Goal: Task Accomplishment & Management: Manage account settings

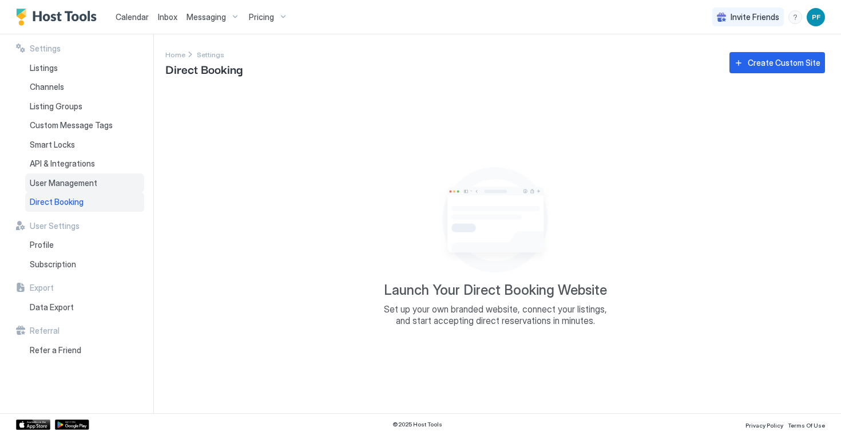
click at [84, 188] on div "User Management" at bounding box center [84, 182] width 119 height 19
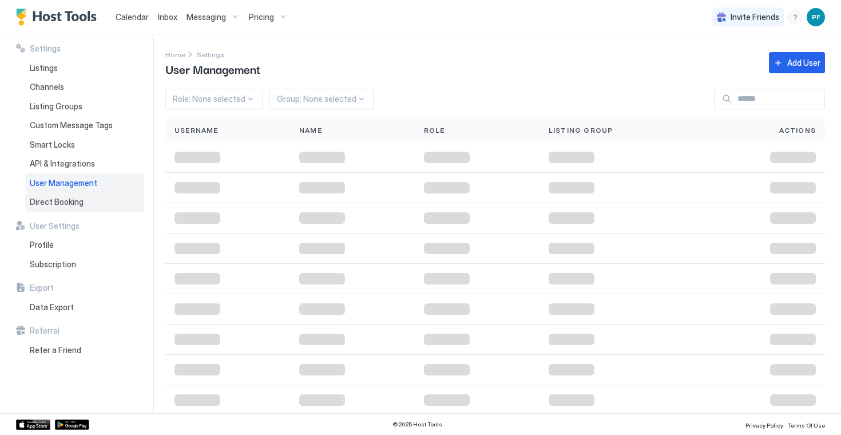
click at [78, 200] on span "Direct Booking" at bounding box center [57, 202] width 54 height 10
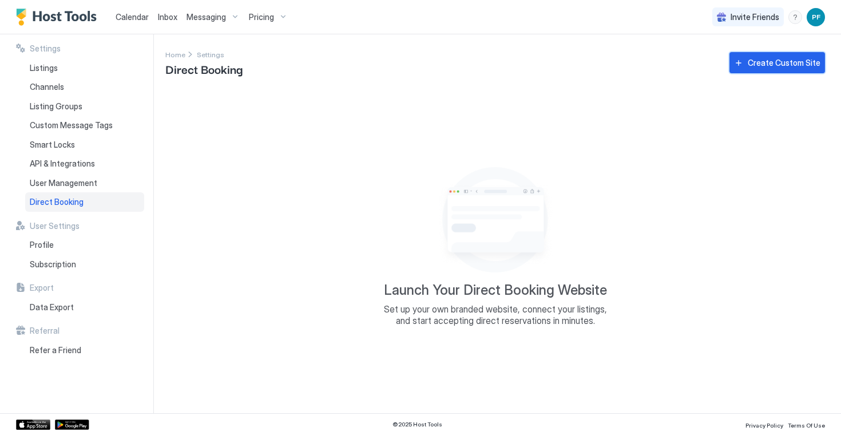
click at [772, 60] on div "Create Custom Site" at bounding box center [784, 63] width 73 height 12
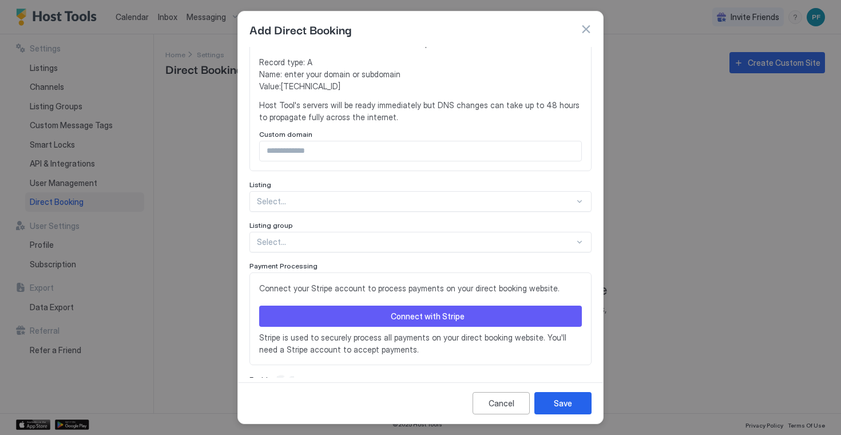
scroll to position [236, 0]
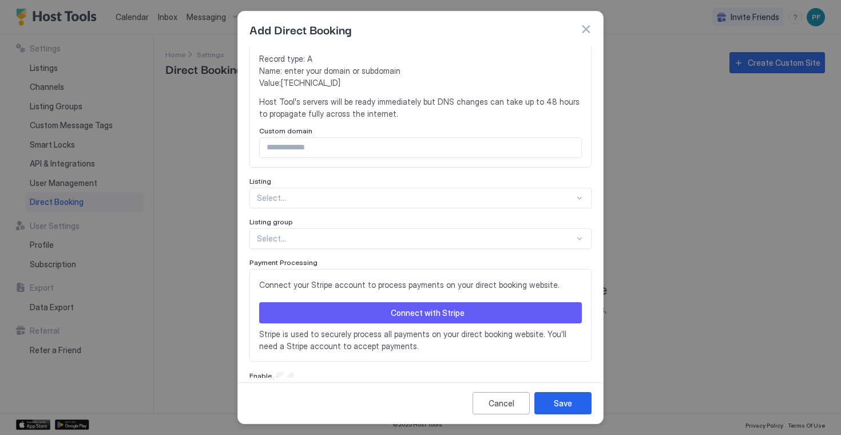
click at [570, 192] on div "Select..." at bounding box center [421, 198] width 342 height 21
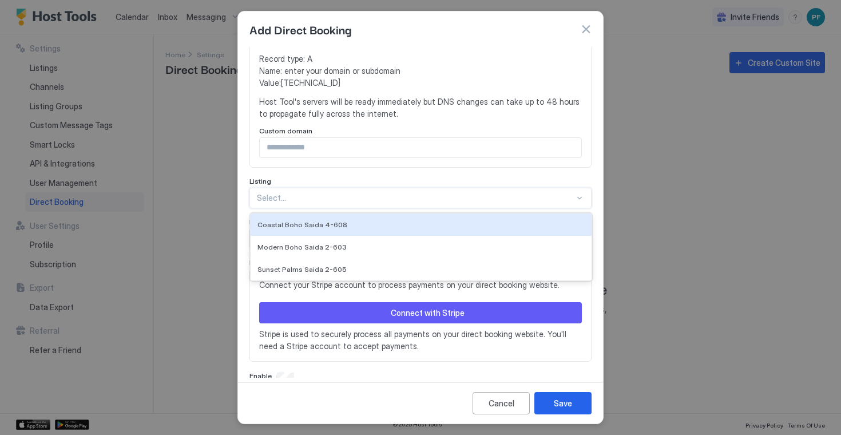
click at [546, 193] on div at bounding box center [416, 198] width 318 height 10
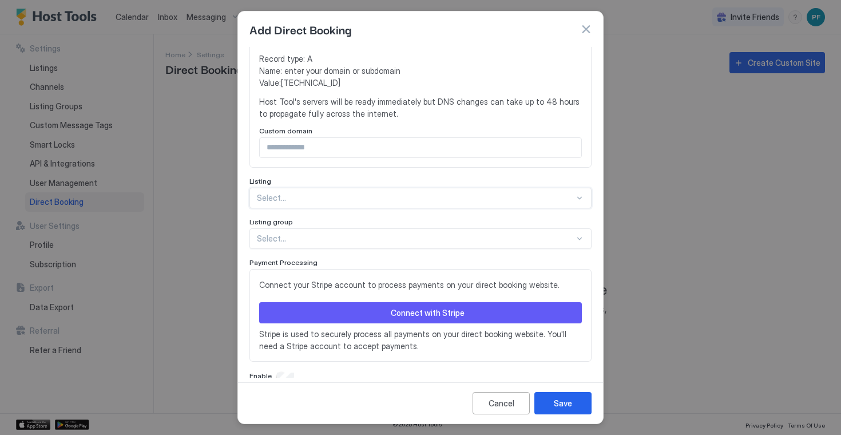
click at [585, 228] on div "Select..." at bounding box center [421, 238] width 342 height 21
click at [581, 234] on div at bounding box center [579, 238] width 9 height 9
click at [494, 403] on div "Cancel" at bounding box center [502, 403] width 26 height 12
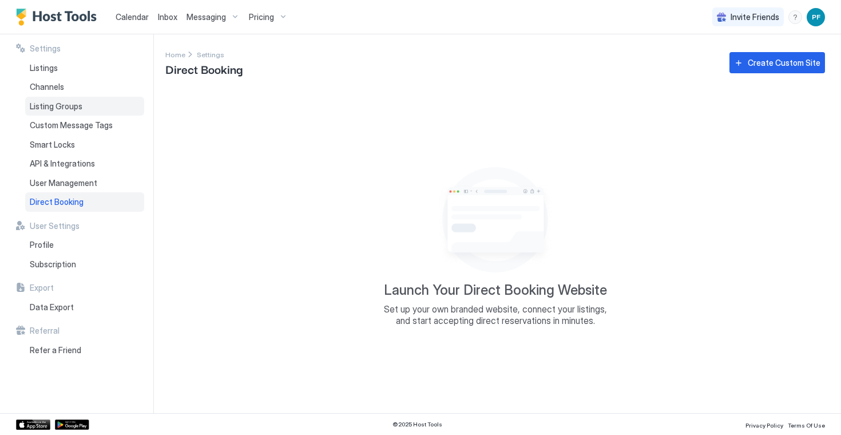
click at [86, 108] on div "Listing Groups" at bounding box center [84, 106] width 119 height 19
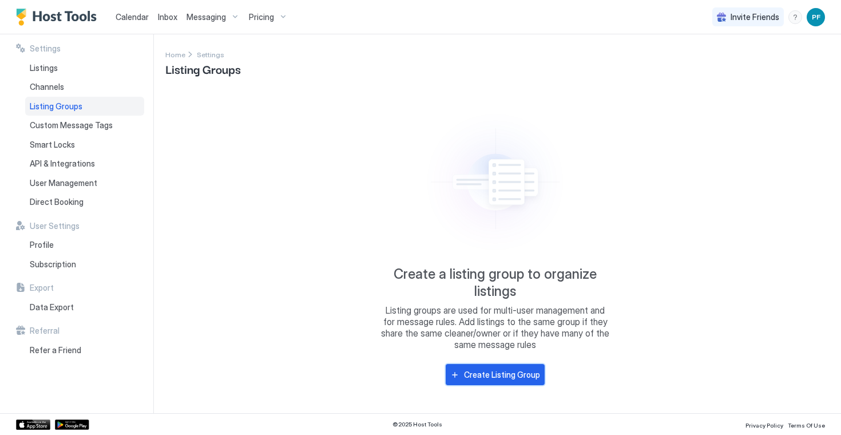
click at [508, 377] on div "Create Listing Group" at bounding box center [502, 375] width 76 height 12
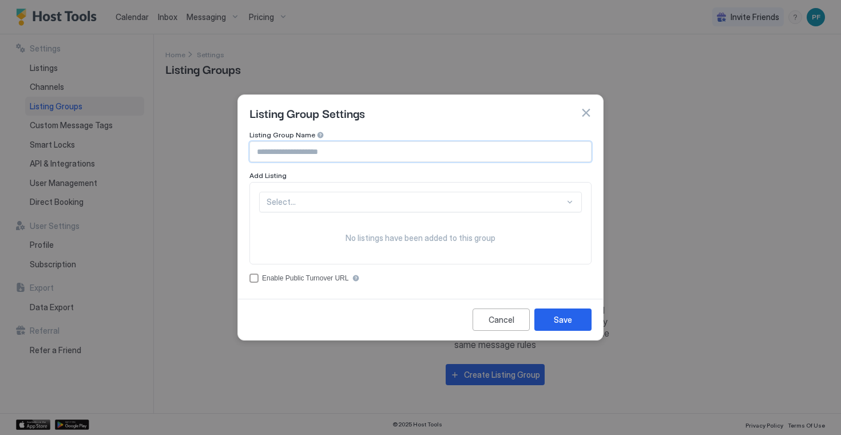
click at [295, 147] on input "Input Field" at bounding box center [420, 151] width 341 height 19
type input "*********"
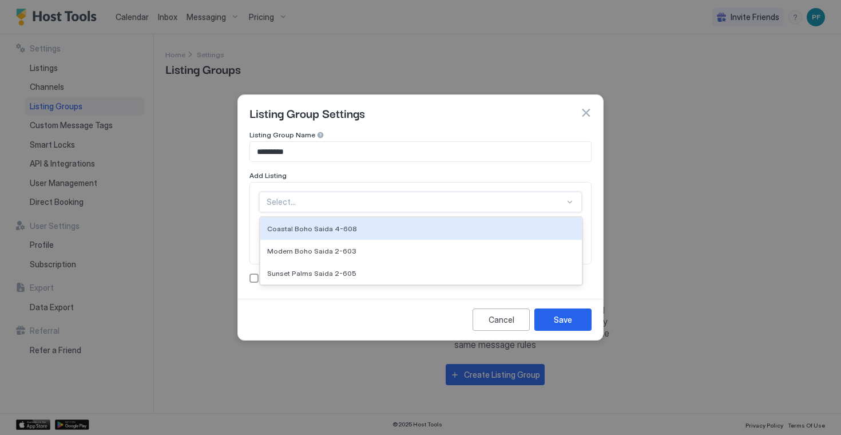
click at [521, 207] on div at bounding box center [416, 202] width 298 height 10
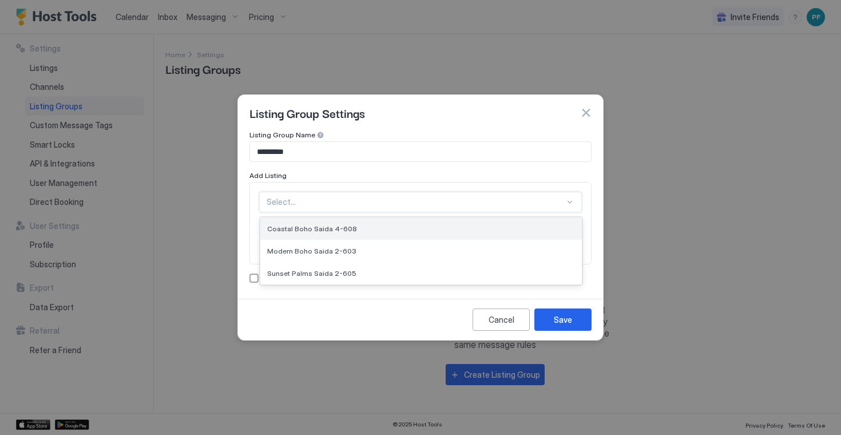
click at [478, 225] on div "Coastal Boho Saida 4-608" at bounding box center [421, 228] width 308 height 9
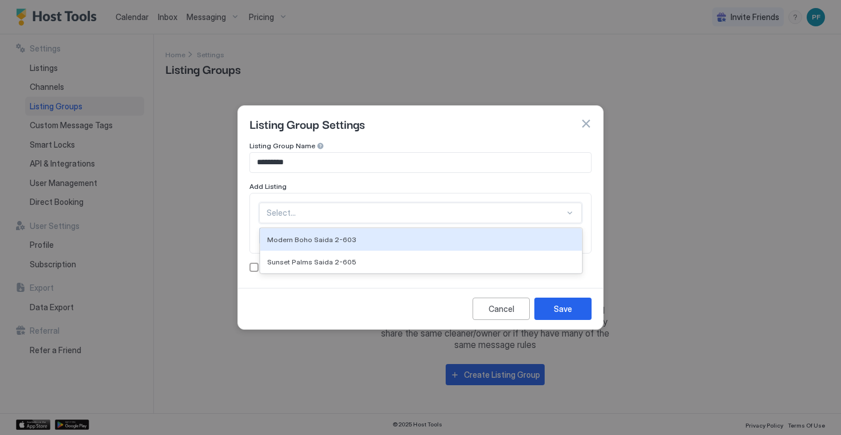
click at [525, 215] on div at bounding box center [416, 213] width 298 height 10
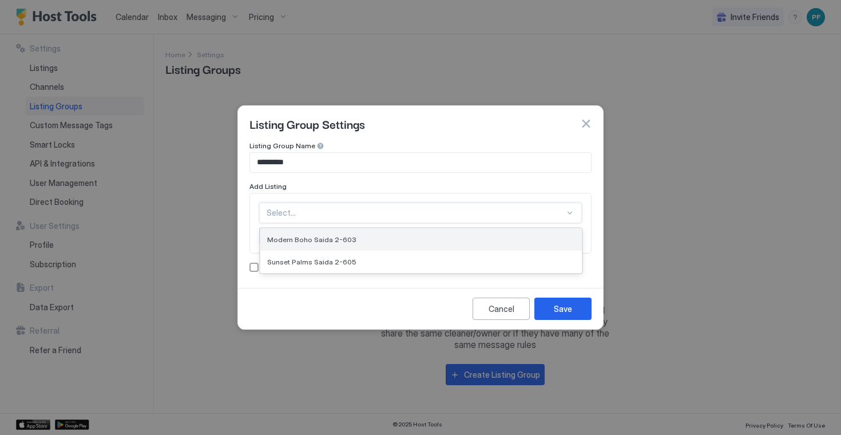
click at [469, 240] on div "Modern Boho Saida 2-603" at bounding box center [421, 239] width 308 height 9
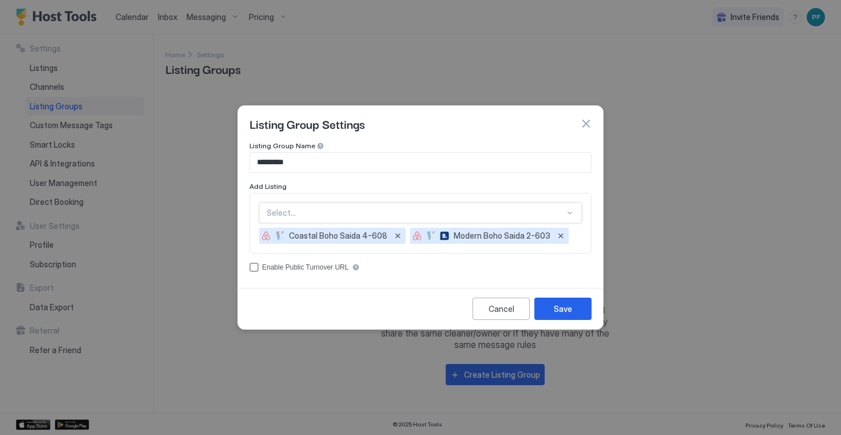
click at [556, 213] on div at bounding box center [416, 213] width 298 height 10
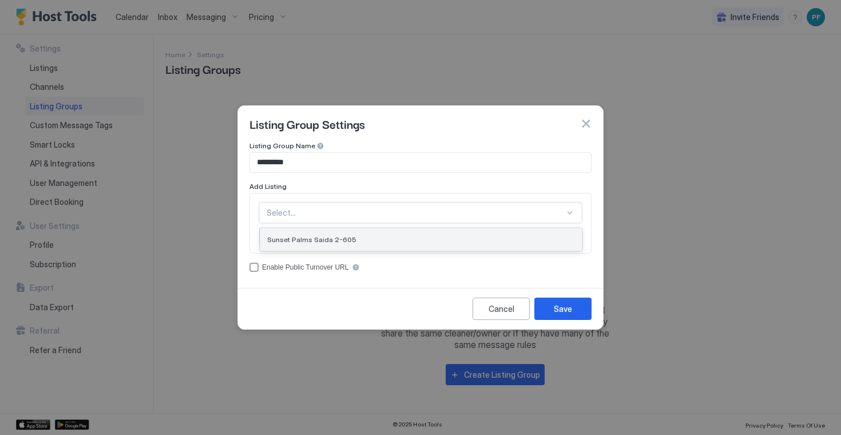
click at [474, 240] on div "Sunset Palms Saida 2-605" at bounding box center [421, 239] width 308 height 9
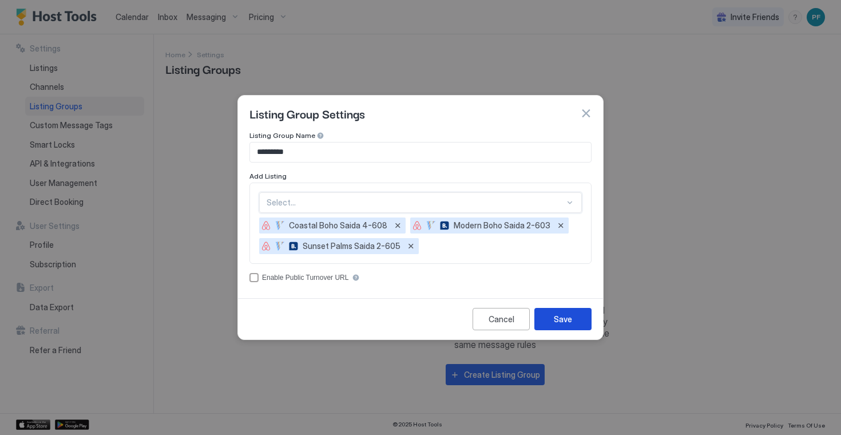
click at [563, 318] on div "Save" at bounding box center [563, 319] width 18 height 12
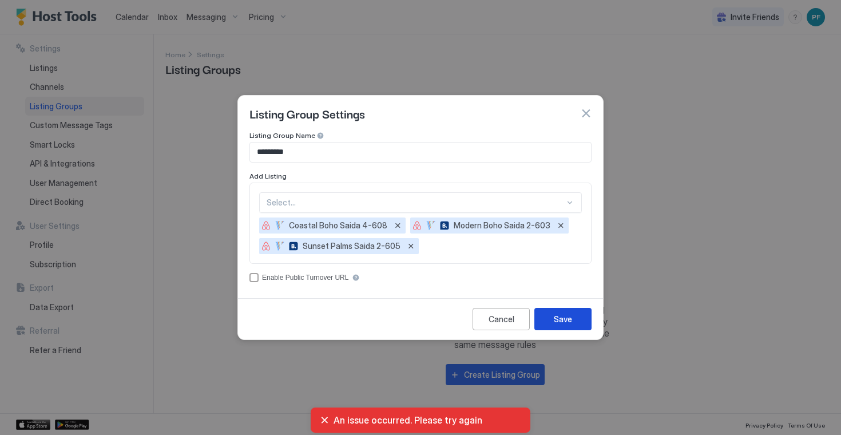
click at [561, 324] on div "Save" at bounding box center [563, 319] width 18 height 12
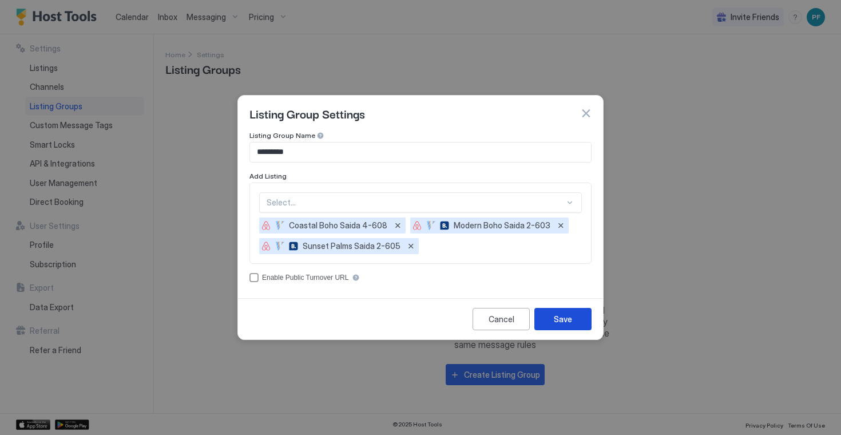
click at [561, 320] on div "Save" at bounding box center [563, 319] width 18 height 12
click at [582, 117] on button "button" at bounding box center [585, 113] width 11 height 11
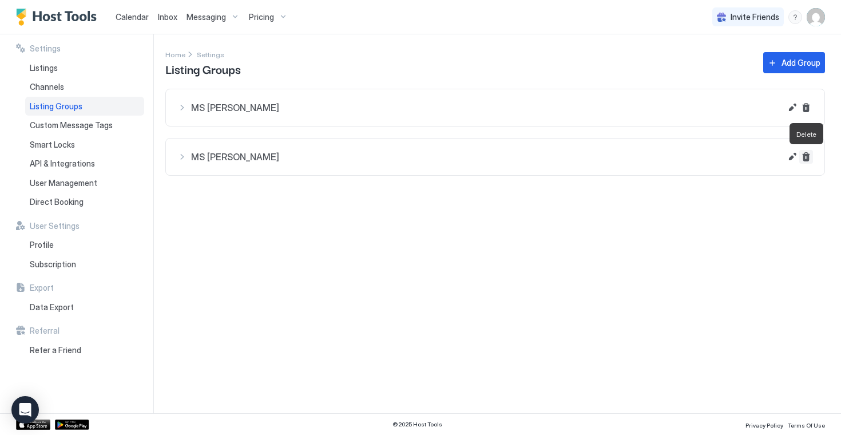
click at [810, 157] on button "Delete" at bounding box center [806, 157] width 14 height 14
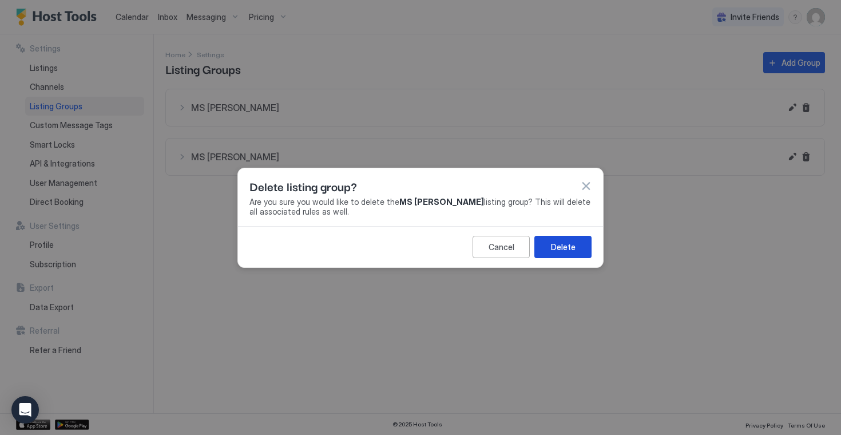
click at [556, 246] on div "Delete" at bounding box center [563, 247] width 25 height 12
click at [585, 188] on button "button" at bounding box center [585, 185] width 11 height 11
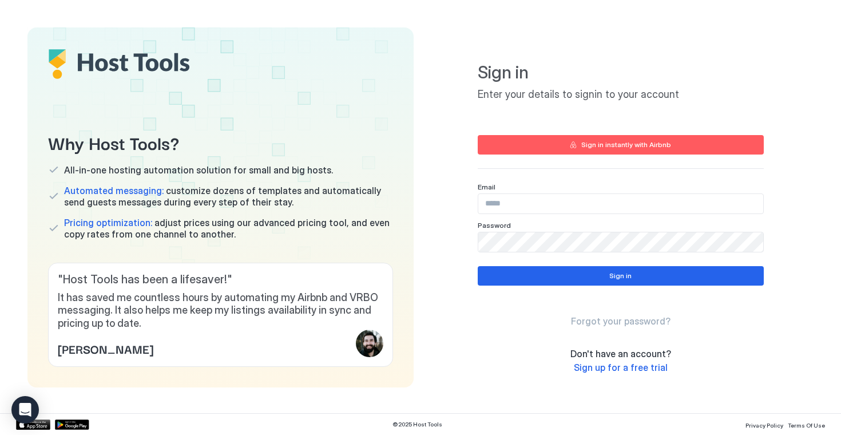
click at [516, 203] on input "Input Field" at bounding box center [620, 203] width 285 height 19
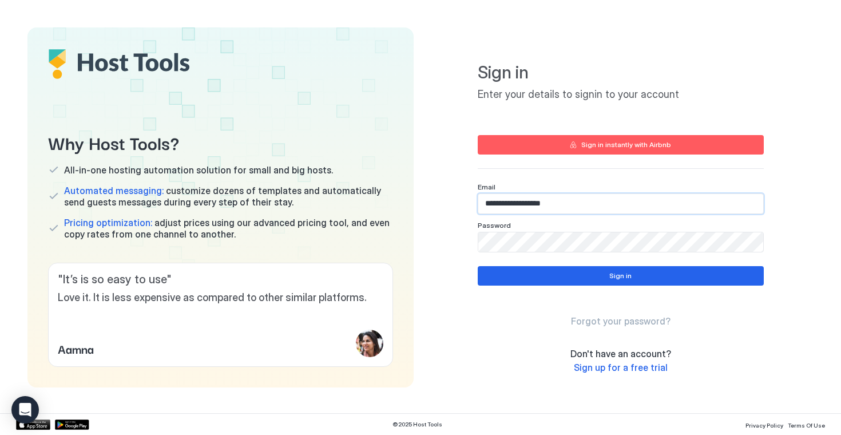
type input "**********"
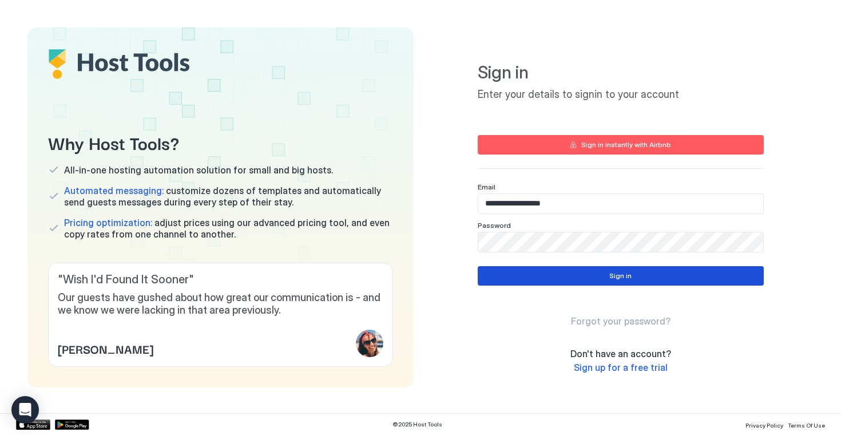
click at [595, 273] on button "Sign in" at bounding box center [621, 275] width 286 height 19
click at [601, 275] on button "Sign in" at bounding box center [621, 275] width 286 height 19
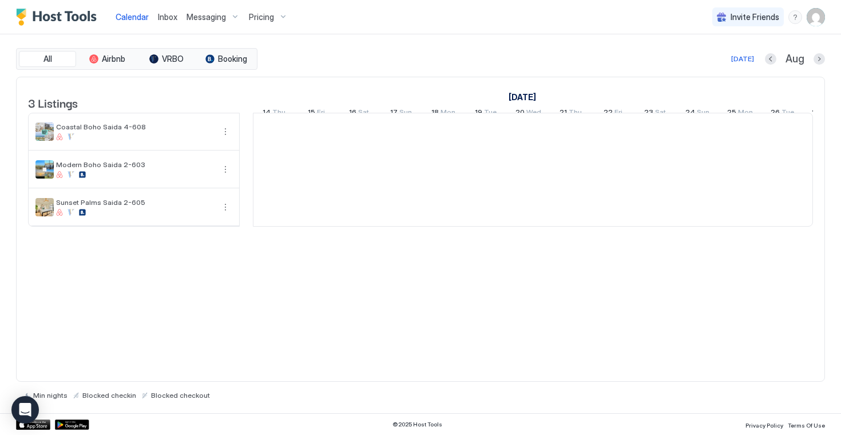
scroll to position [0, 636]
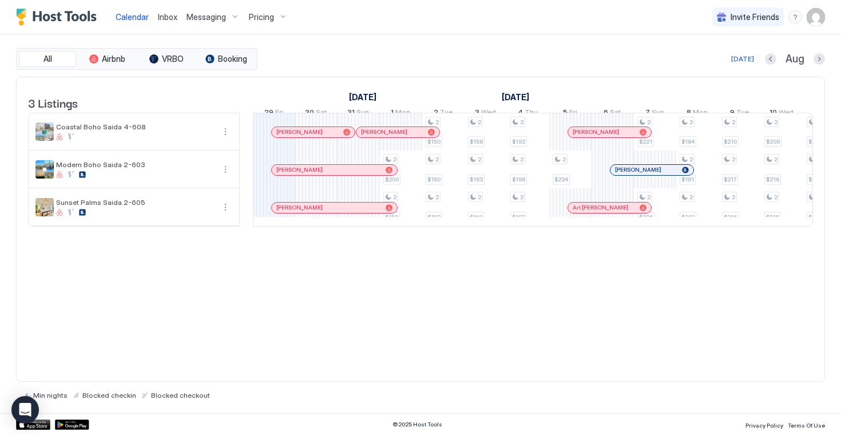
click at [822, 26] on div "Invite Friends PF" at bounding box center [768, 17] width 113 height 34
click at [818, 20] on img "User profile" at bounding box center [816, 17] width 18 height 18
click at [740, 62] on div "Settings" at bounding box center [751, 64] width 145 height 20
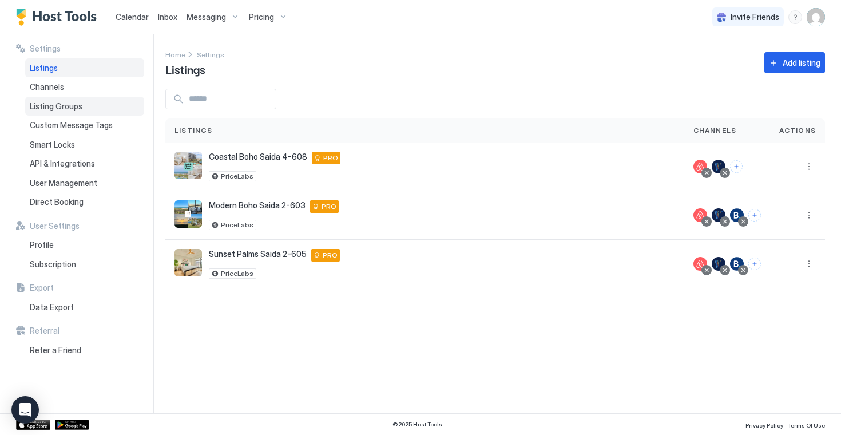
click at [77, 111] on div "Listing Groups" at bounding box center [84, 106] width 119 height 19
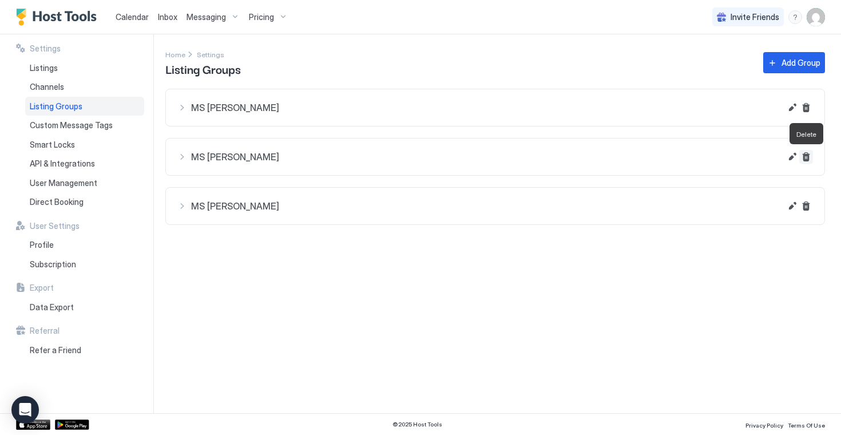
click at [809, 157] on button "Delete" at bounding box center [806, 157] width 14 height 14
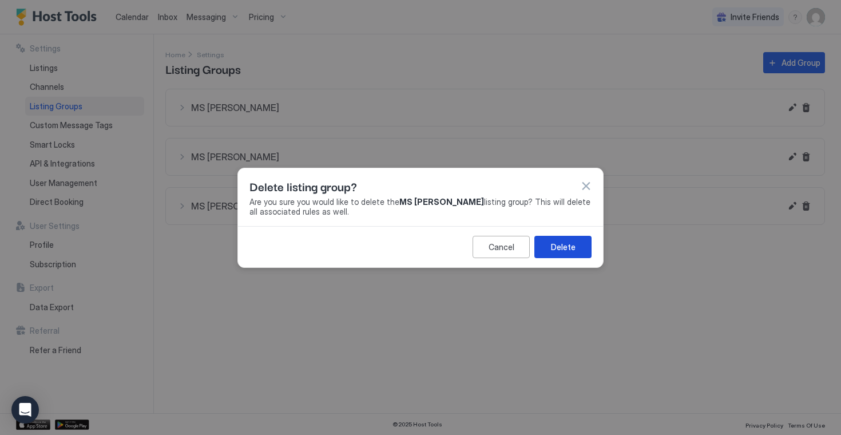
click at [568, 250] on div "Delete" at bounding box center [563, 247] width 25 height 12
click at [588, 188] on button "button" at bounding box center [585, 185] width 11 height 11
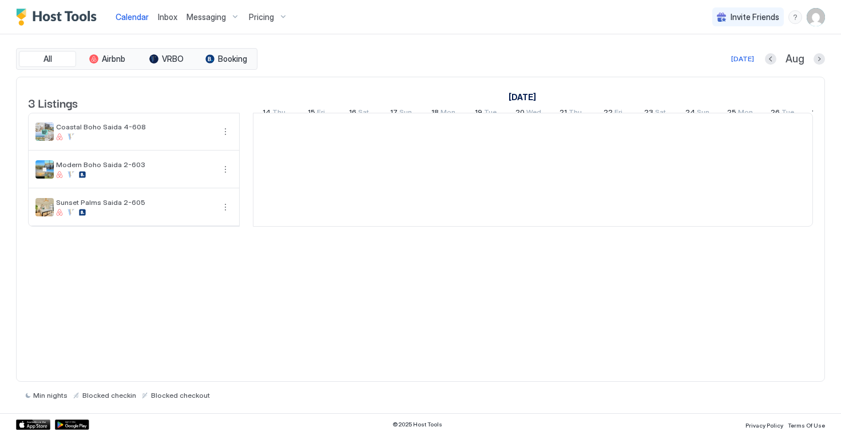
scroll to position [0, 636]
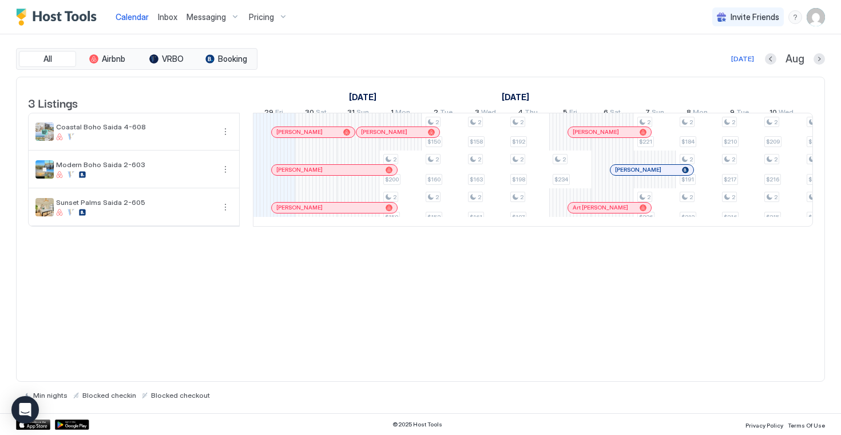
click at [809, 21] on img "User profile" at bounding box center [816, 17] width 18 height 18
click at [736, 58] on div "Settings" at bounding box center [751, 64] width 145 height 20
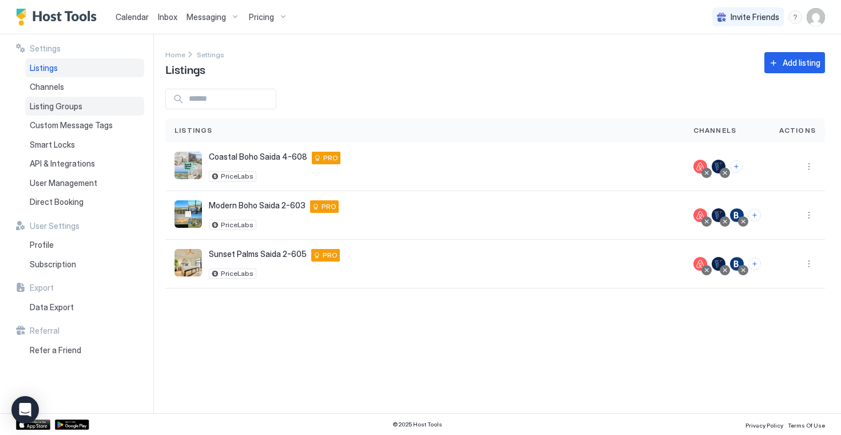
click at [85, 106] on div "Listing Groups" at bounding box center [84, 106] width 119 height 19
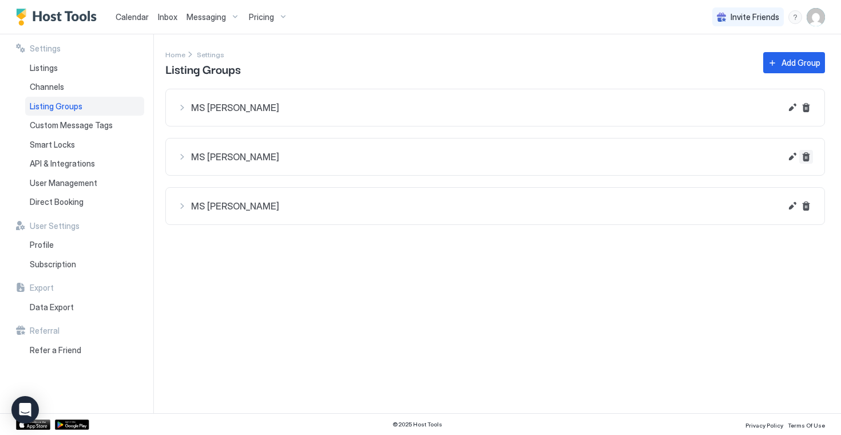
click at [807, 114] on button "Delete" at bounding box center [806, 108] width 14 height 14
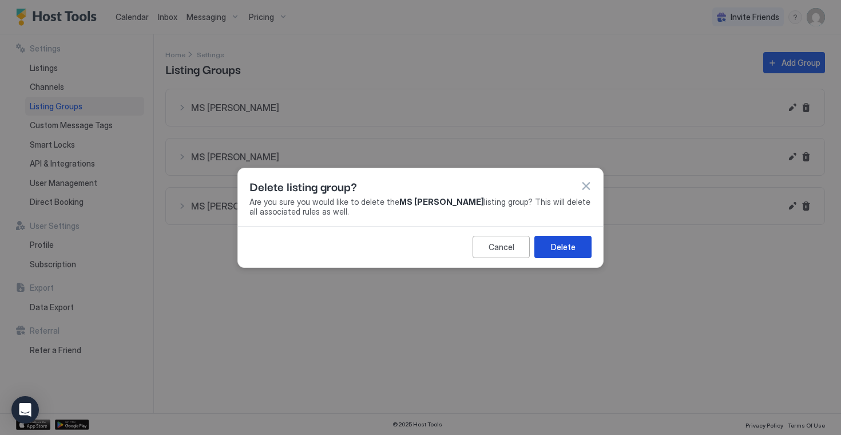
click at [556, 246] on div "Delete" at bounding box center [563, 247] width 25 height 12
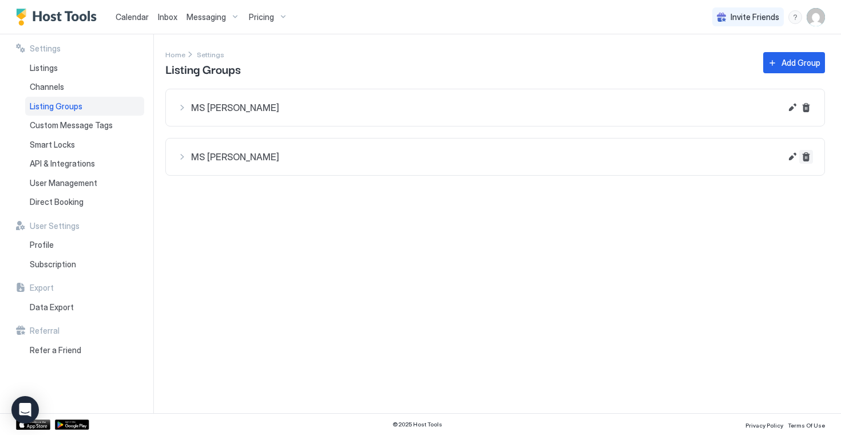
click at [808, 114] on button "Delete" at bounding box center [806, 108] width 14 height 14
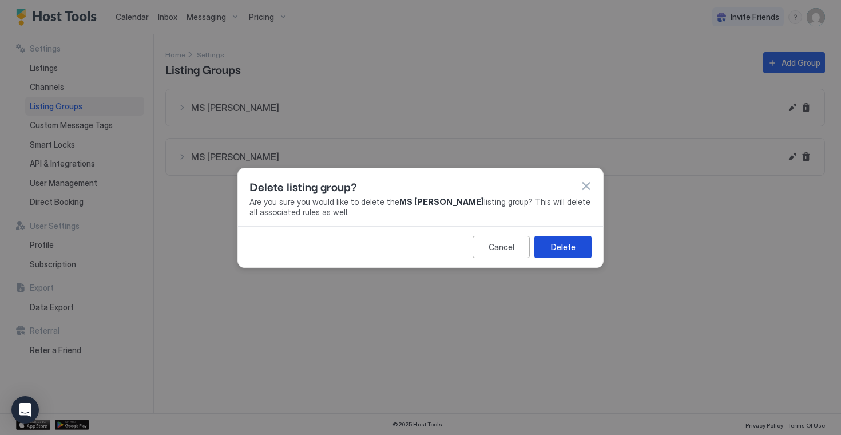
click at [560, 248] on div "Delete" at bounding box center [563, 247] width 25 height 12
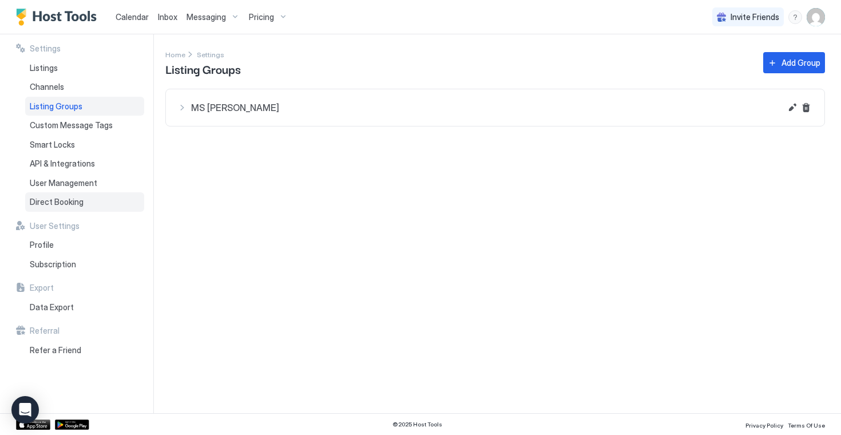
click at [81, 201] on span "Direct Booking" at bounding box center [57, 202] width 54 height 10
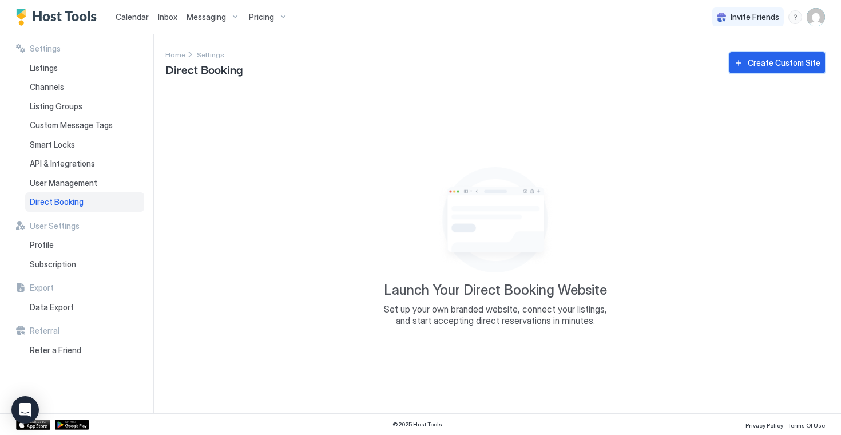
click at [787, 62] on div "Create Custom Site" at bounding box center [784, 63] width 73 height 12
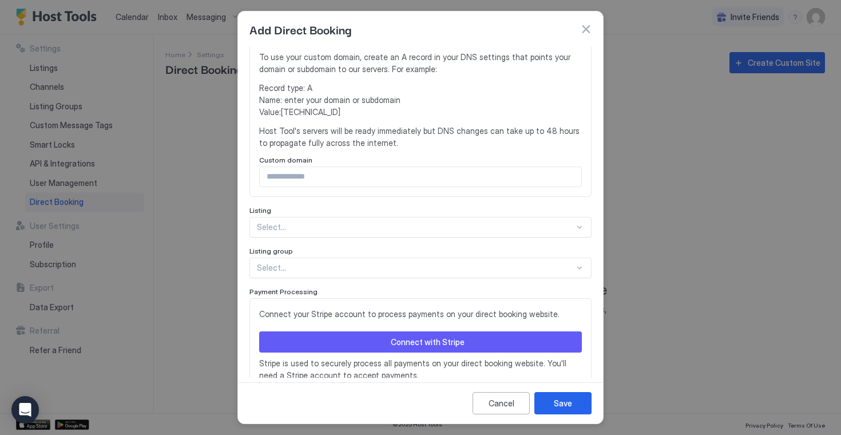
scroll to position [212, 0]
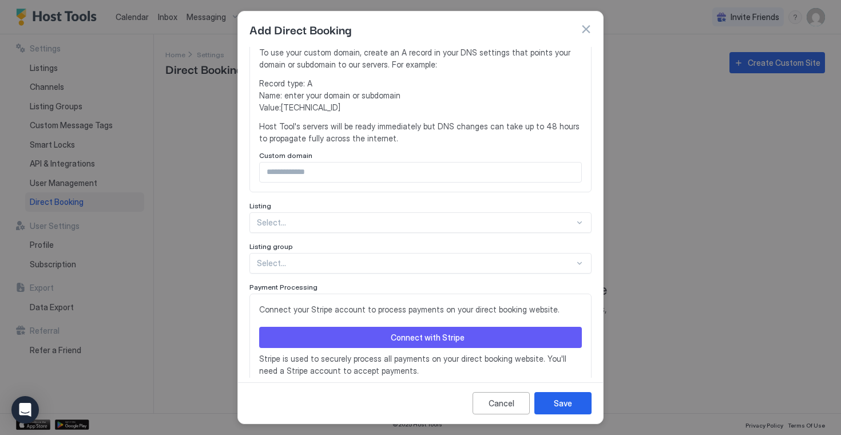
click at [578, 259] on div at bounding box center [579, 263] width 9 height 9
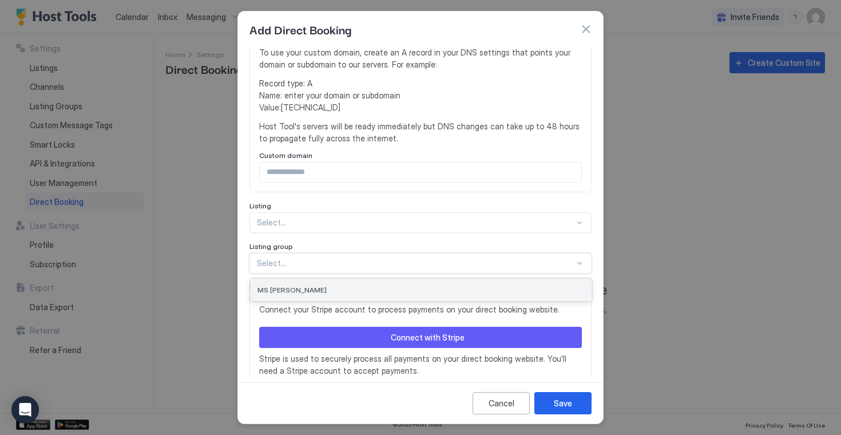
click at [466, 286] on div "MS [PERSON_NAME]" at bounding box center [421, 290] width 327 height 9
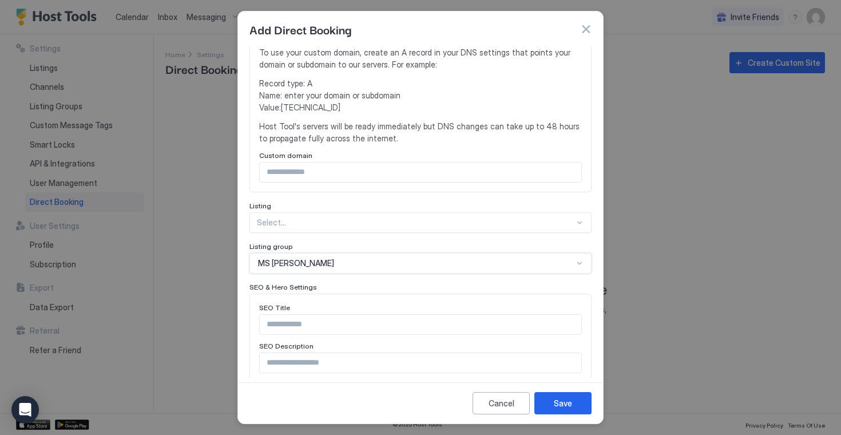
click at [366, 319] on input "Input Field" at bounding box center [421, 324] width 322 height 19
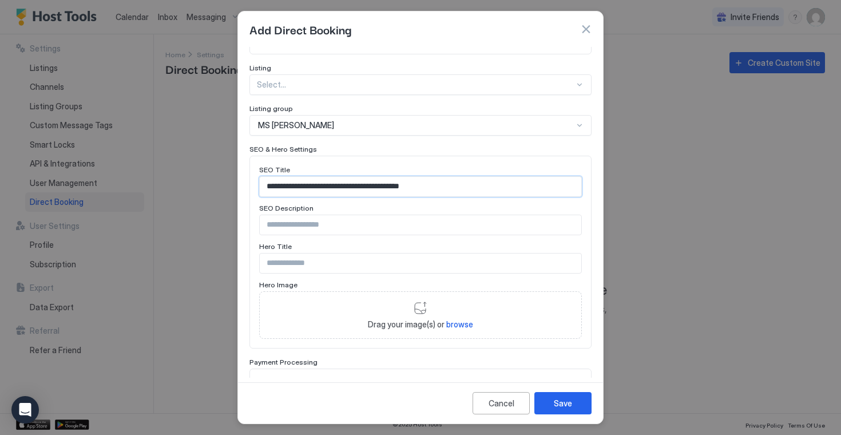
scroll to position [352, 0]
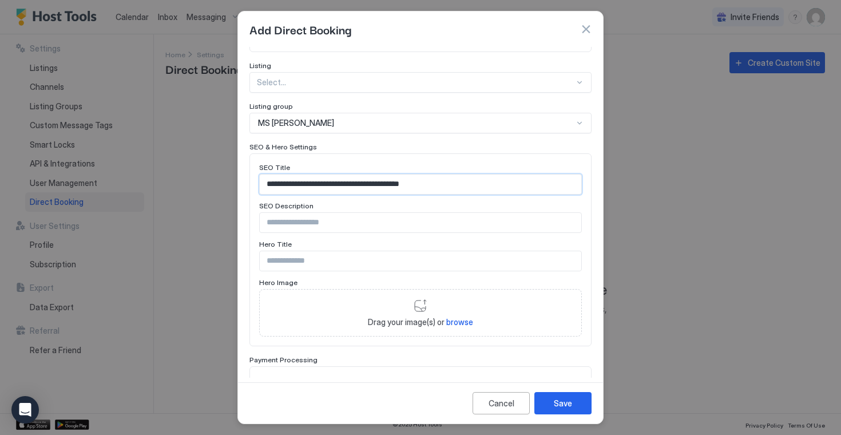
type input "**********"
click at [460, 317] on span "browse" at bounding box center [459, 322] width 27 height 10
type input "**********"
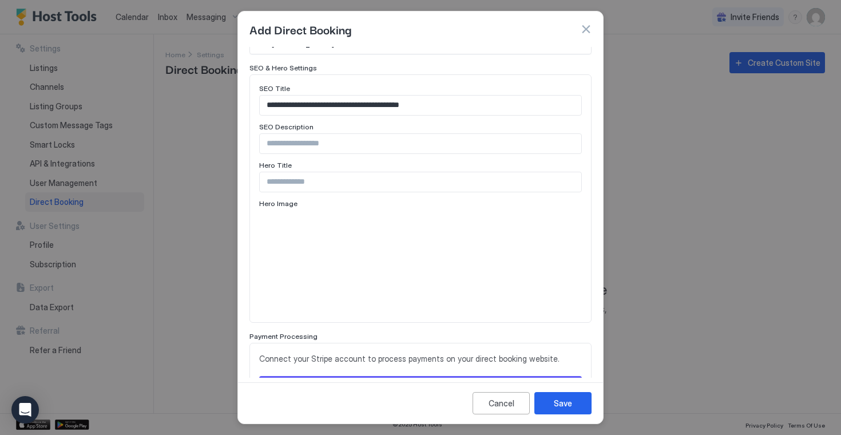
scroll to position [421, 0]
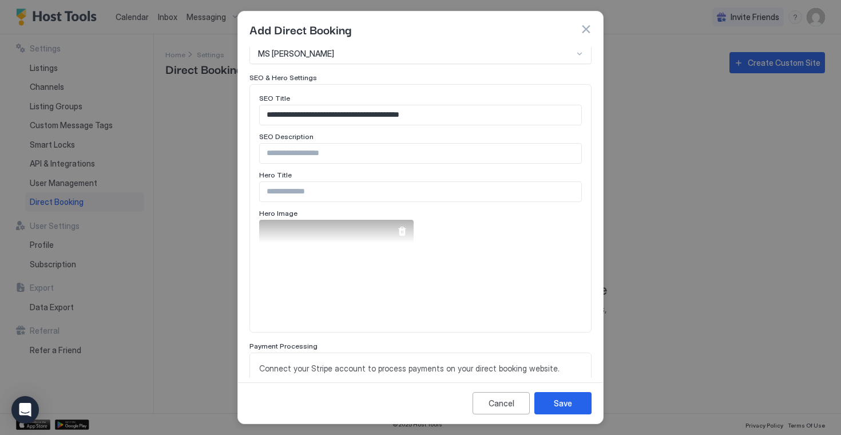
click at [379, 245] on div "View image" at bounding box center [336, 271] width 155 height 103
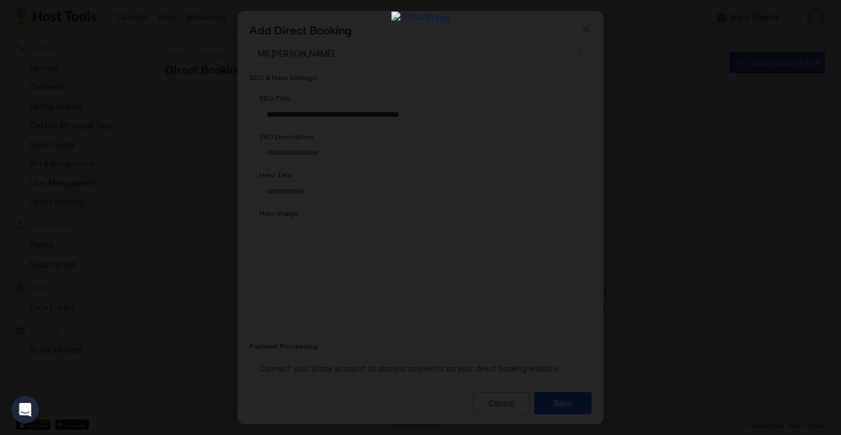
click at [54, 189] on div at bounding box center [420, 217] width 841 height 435
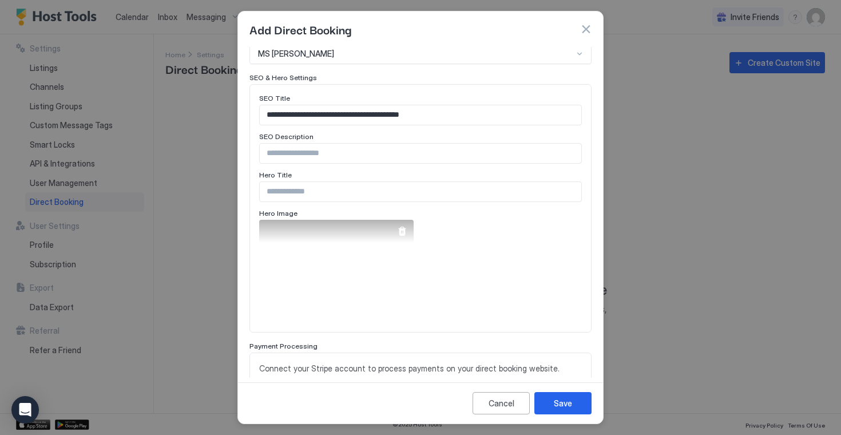
click at [406, 227] on div at bounding box center [402, 231] width 9 height 9
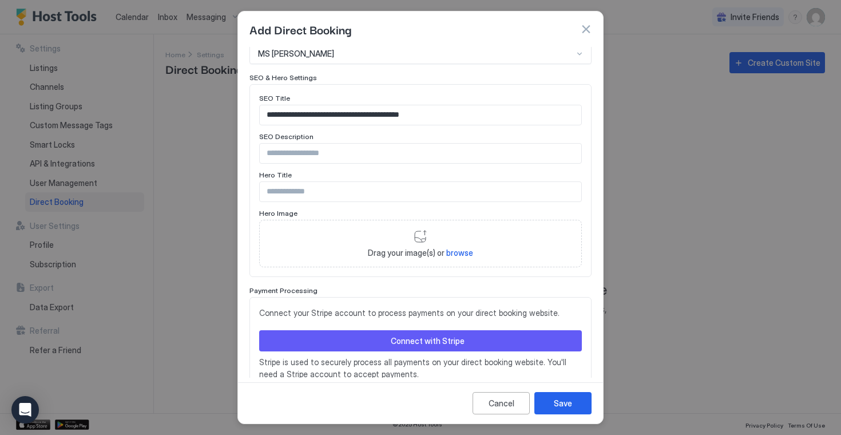
click at [454, 248] on span "browse" at bounding box center [459, 253] width 27 height 10
type input "**********"
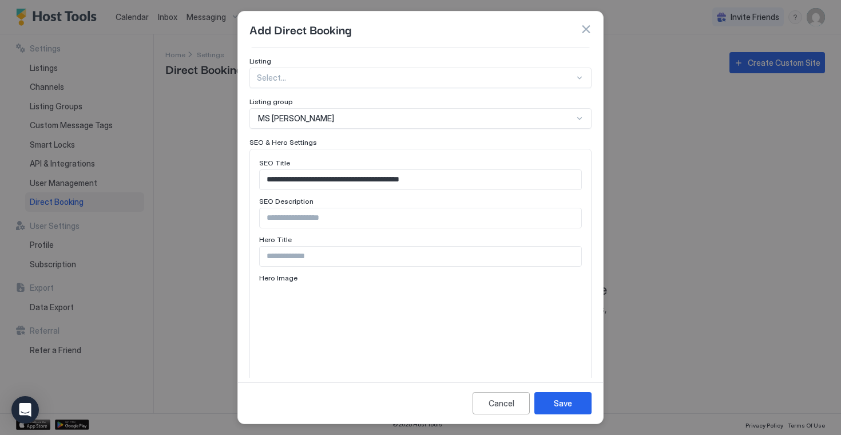
scroll to position [356, 0]
drag, startPoint x: 451, startPoint y: 165, endPoint x: 213, endPoint y: 173, distance: 237.6
click at [213, 173] on div "**********" at bounding box center [420, 217] width 841 height 435
click at [280, 247] on input "Input Field" at bounding box center [421, 256] width 322 height 19
paste input "**********"
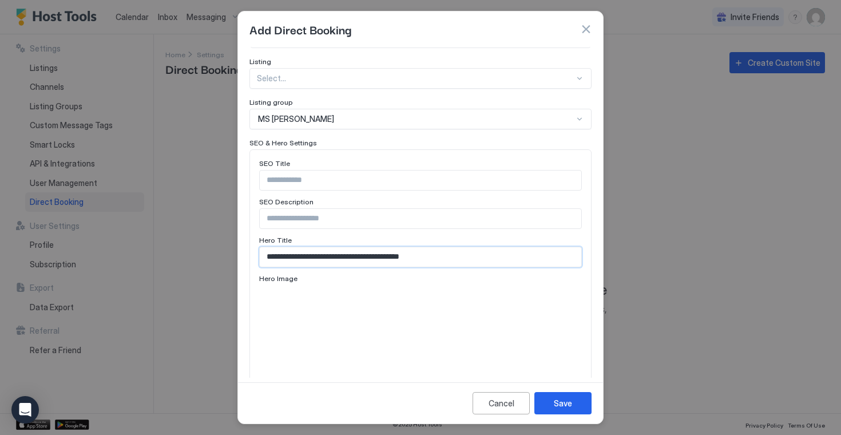
type input "**********"
click at [322, 209] on input "Input Field" at bounding box center [421, 218] width 322 height 19
paste input "**********"
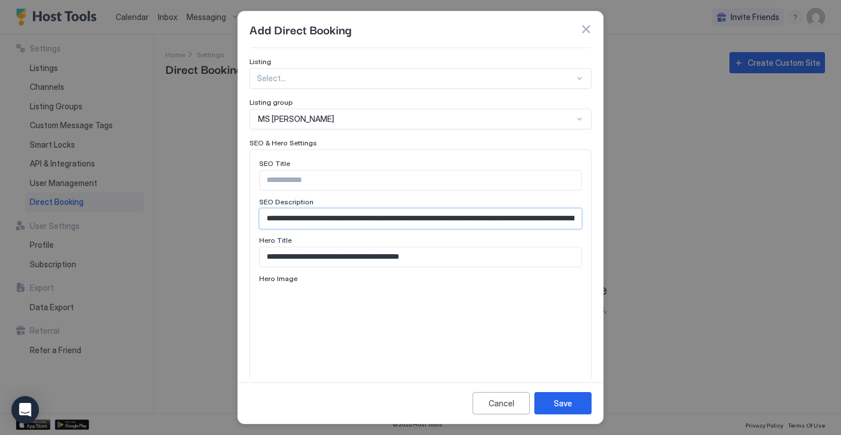
scroll to position [0, 363]
type input "**********"
click at [300, 172] on input "Input Field" at bounding box center [421, 180] width 322 height 19
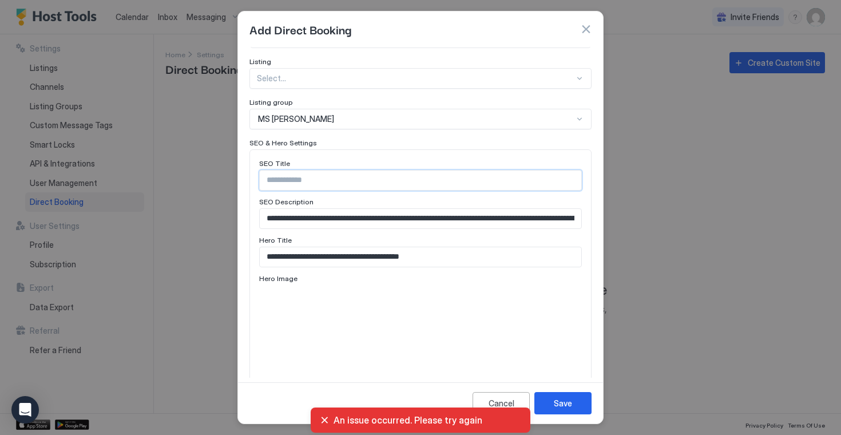
paste input "**********"
type input "**********"
click at [525, 285] on div at bounding box center [420, 336] width 323 height 103
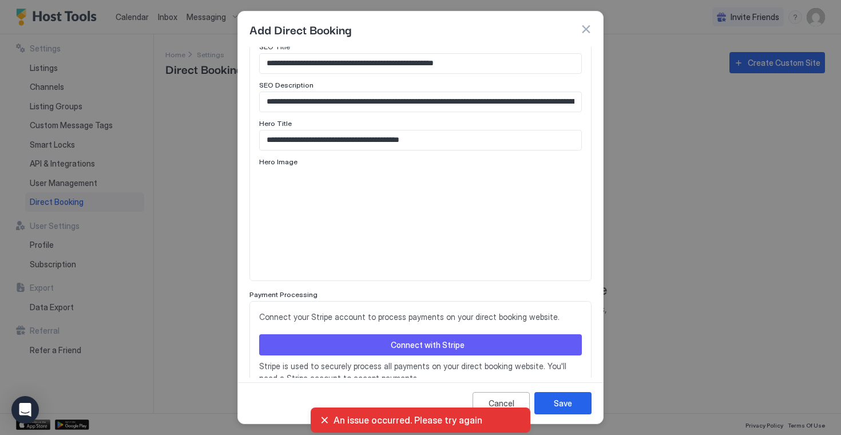
scroll to position [475, 0]
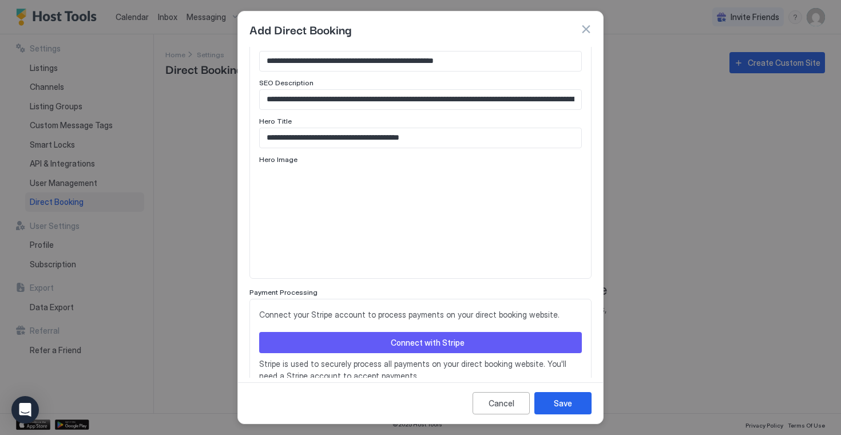
click at [326, 422] on div "Cancel Save" at bounding box center [420, 402] width 365 height 41
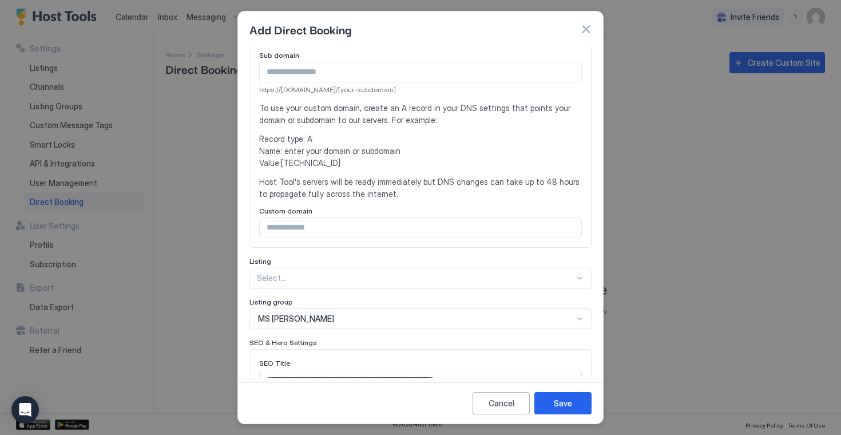
scroll to position [179, 0]
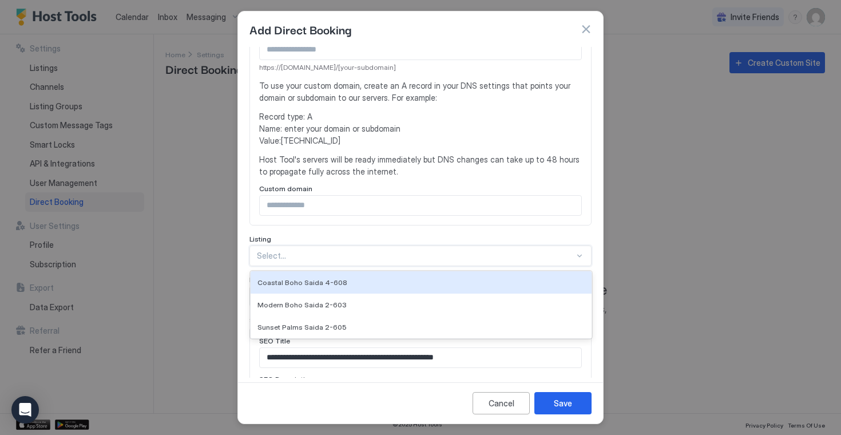
click at [579, 266] on div "Coastal Boho Saida 4-608, 1 of 3. 3 results available. Use Up and Down to choos…" at bounding box center [421, 255] width 342 height 21
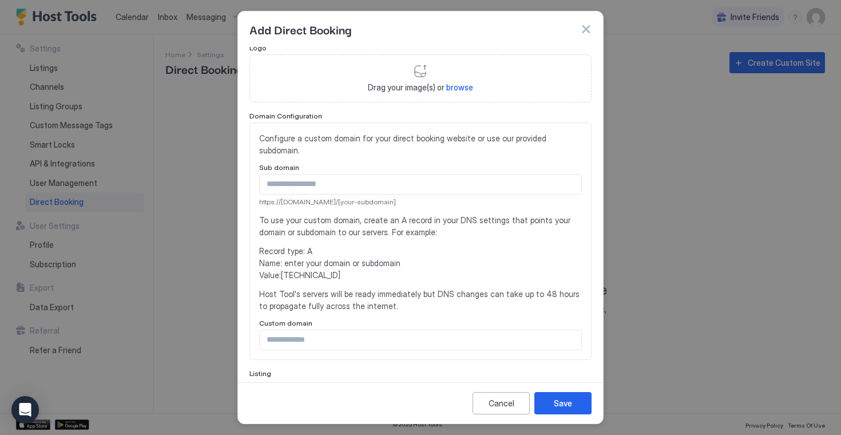
scroll to position [0, 0]
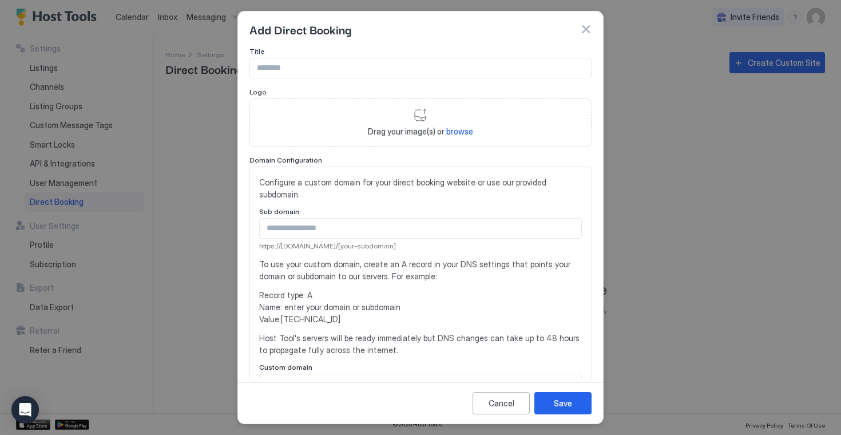
click at [342, 61] on input "Input Field" at bounding box center [420, 67] width 341 height 19
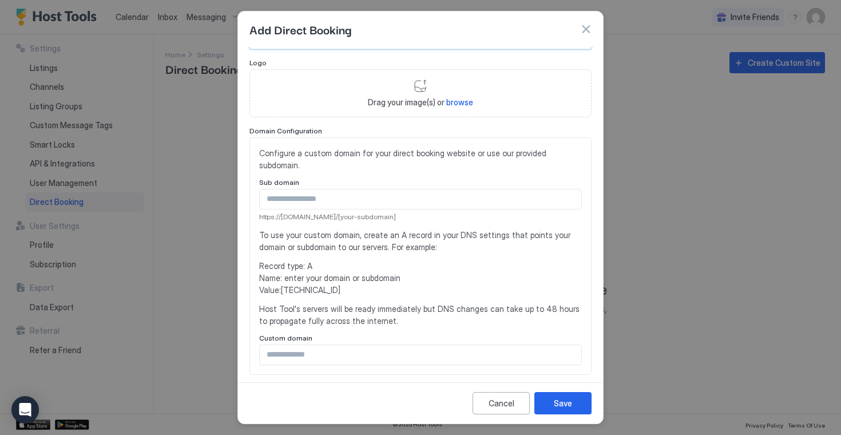
scroll to position [38, 0]
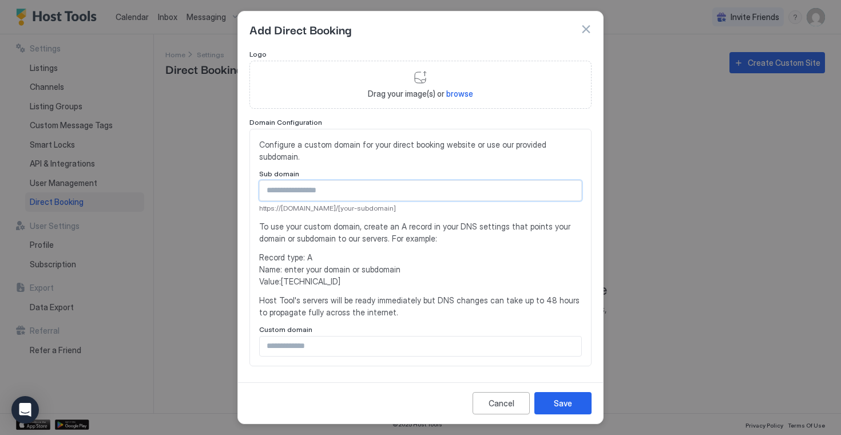
click at [342, 181] on input "Input Field" at bounding box center [421, 190] width 322 height 19
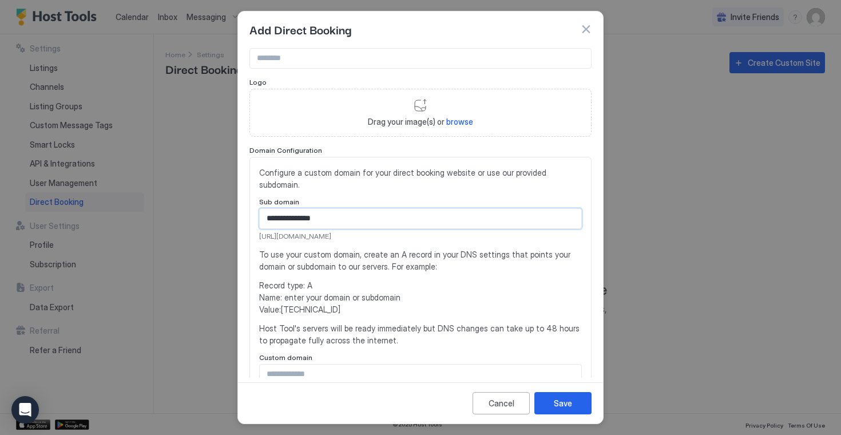
scroll to position [0, 0]
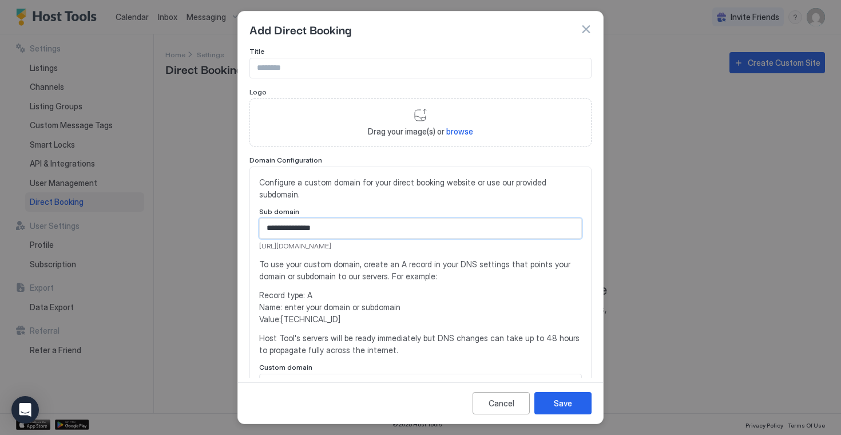
type input "**********"
click at [327, 69] on input "Input Field" at bounding box center [420, 67] width 341 height 19
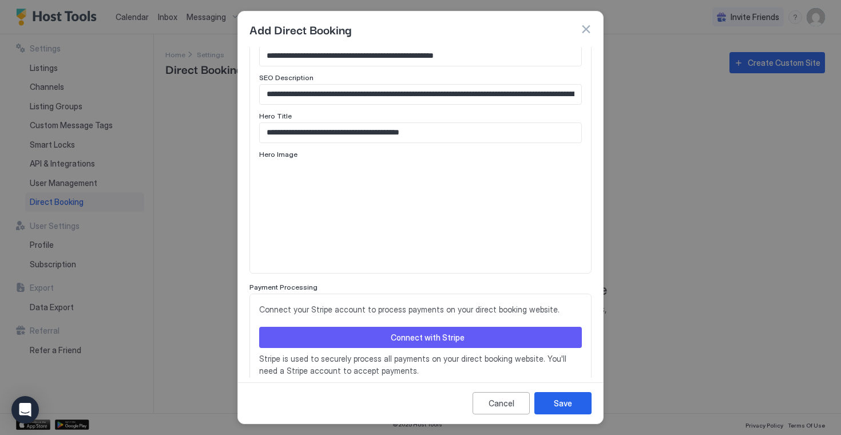
scroll to position [508, 0]
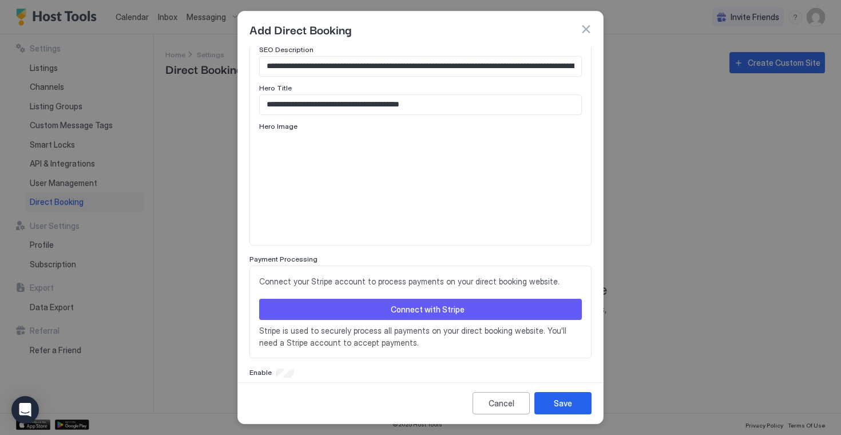
type input "********"
click at [457, 303] on div "Connect with Stripe" at bounding box center [428, 309] width 74 height 12
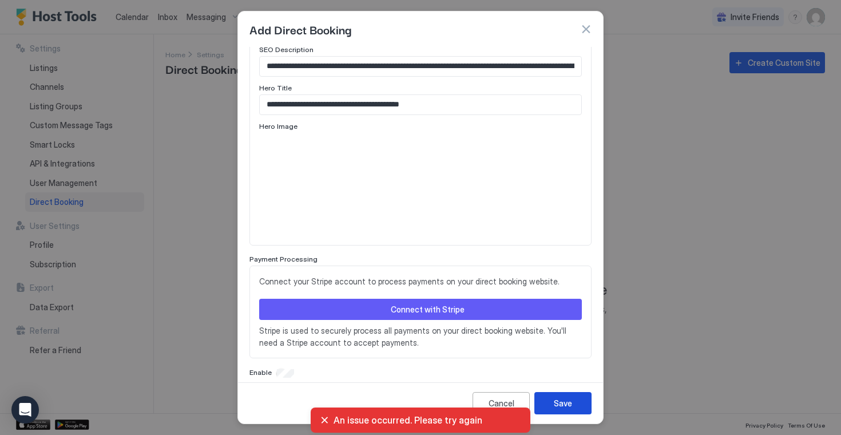
click at [558, 403] on div "Save" at bounding box center [563, 403] width 18 height 12
click at [585, 33] on button "button" at bounding box center [585, 28] width 11 height 11
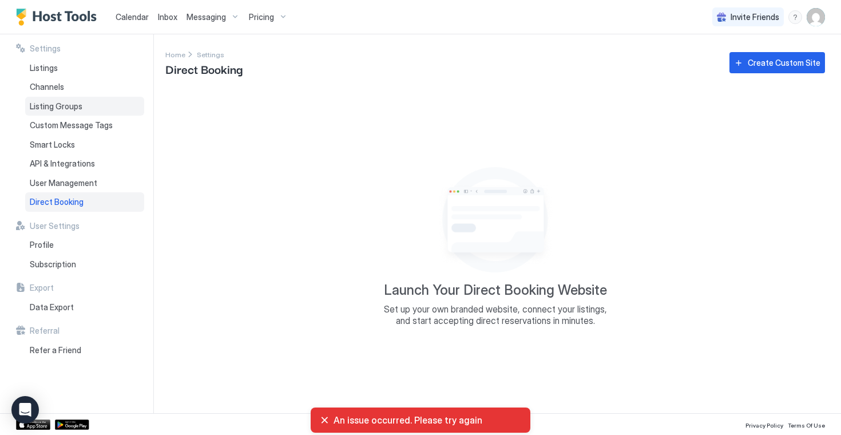
click at [61, 108] on span "Listing Groups" at bounding box center [56, 106] width 53 height 10
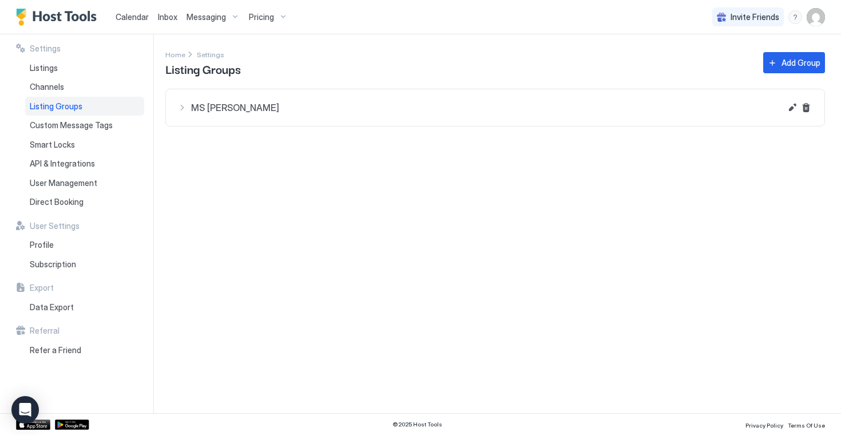
click at [275, 118] on button "MS [PERSON_NAME]" at bounding box center [495, 107] width 659 height 37
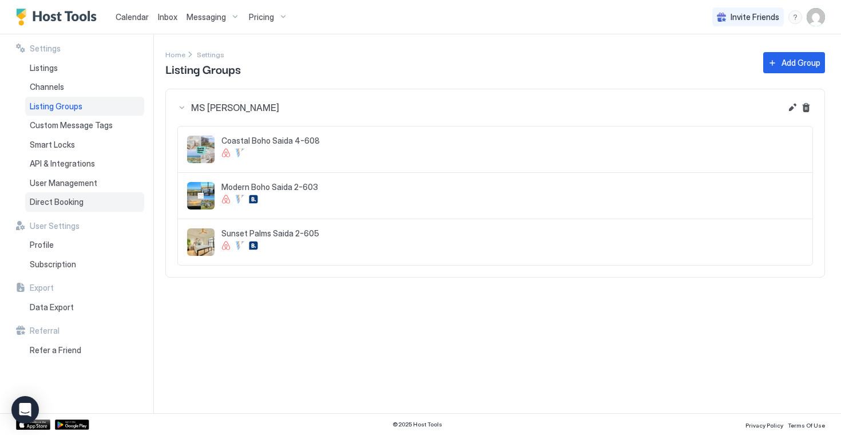
click at [68, 201] on span "Direct Booking" at bounding box center [57, 202] width 54 height 10
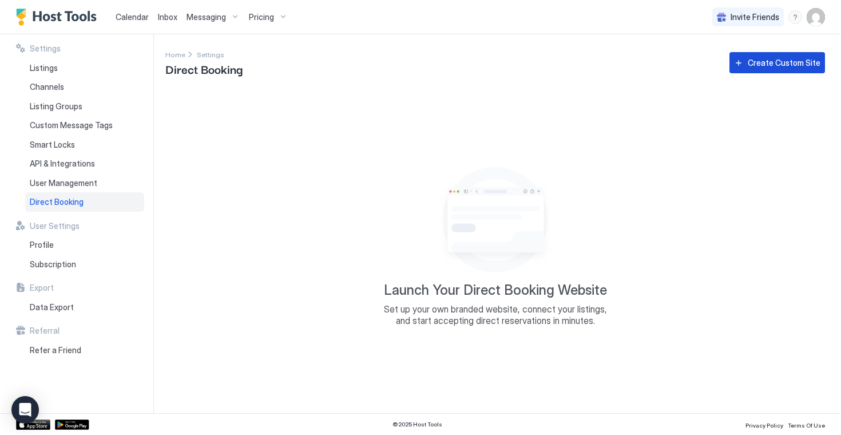
click at [765, 67] on div "Create Custom Site" at bounding box center [784, 63] width 73 height 12
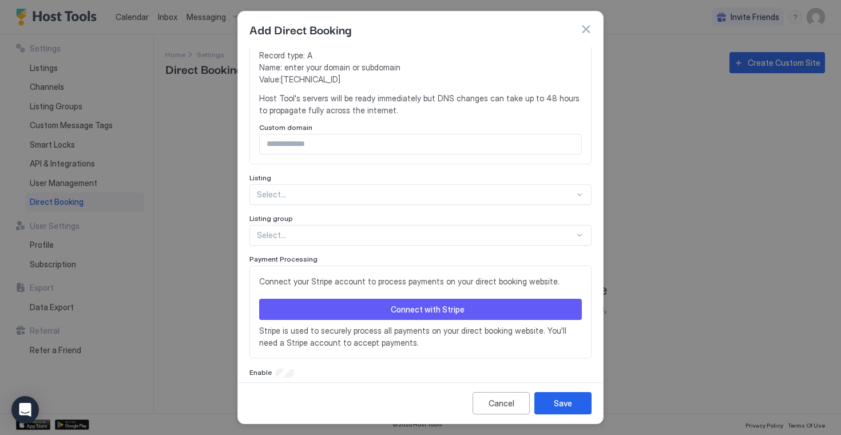
click at [454, 303] on div "Connect with Stripe" at bounding box center [428, 309] width 74 height 12
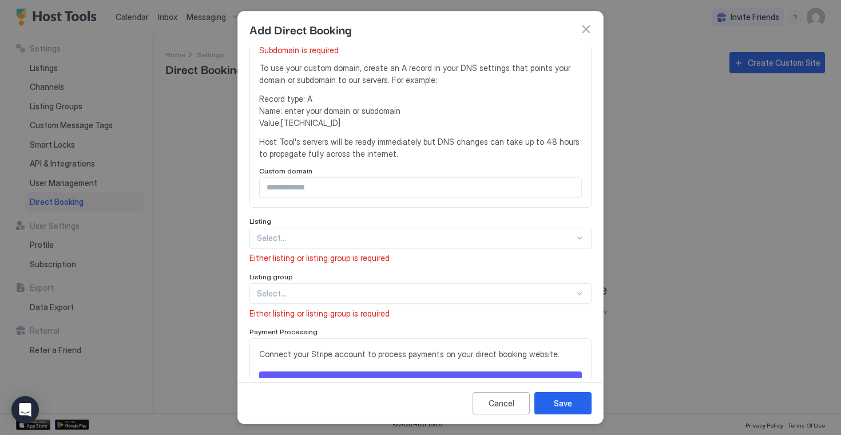
scroll to position [284, 0]
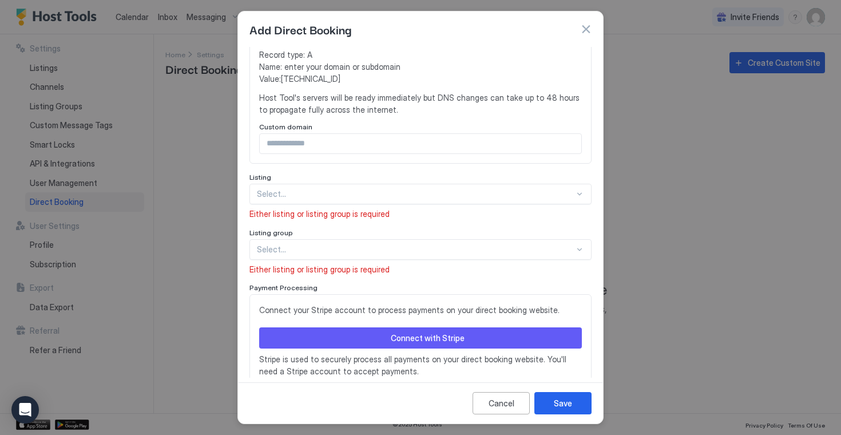
click at [576, 245] on div at bounding box center [579, 249] width 9 height 9
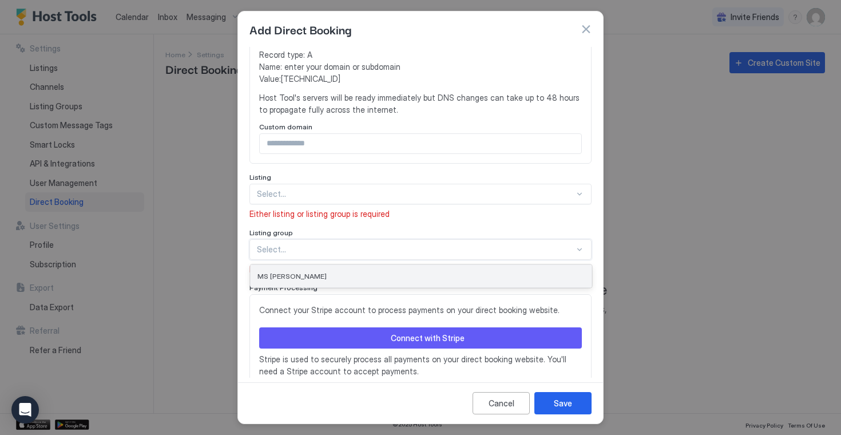
click at [500, 265] on div "MS [PERSON_NAME]" at bounding box center [421, 276] width 341 height 22
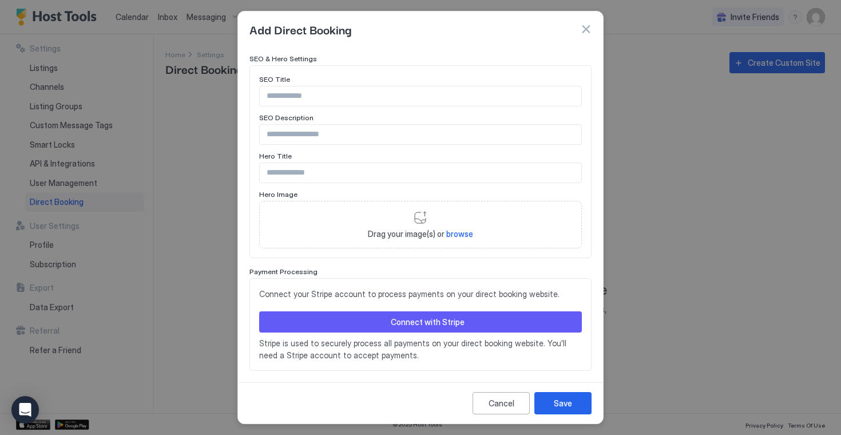
scroll to position [512, 0]
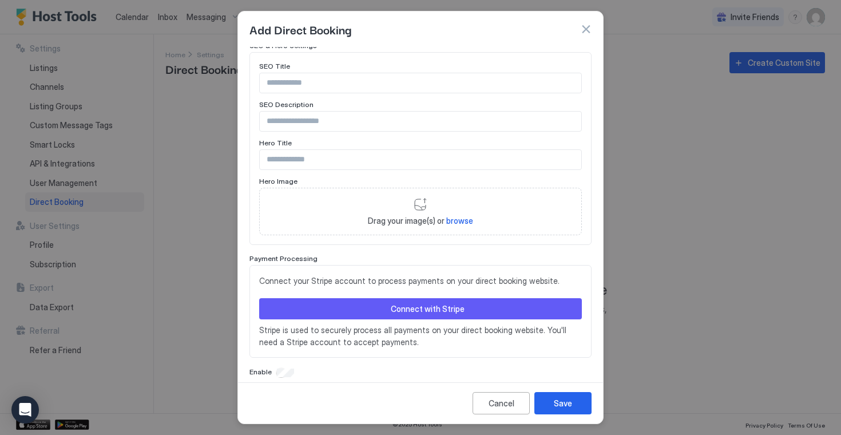
click at [462, 216] on span "browse" at bounding box center [459, 221] width 27 height 10
type input "**********"
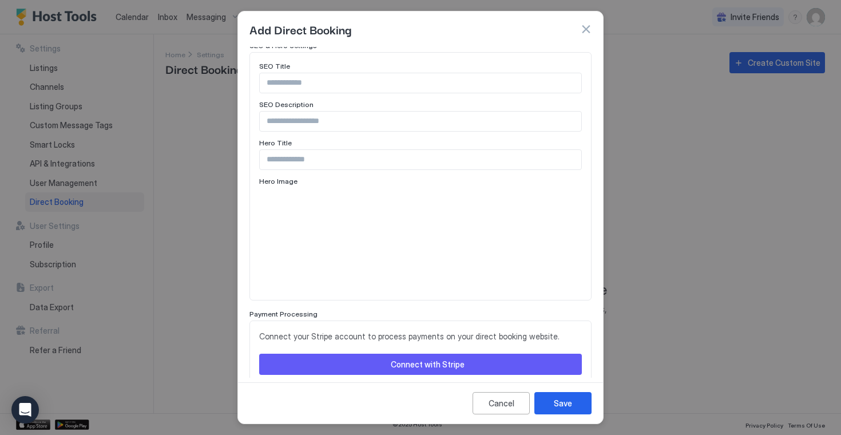
click at [300, 75] on input "Input Field" at bounding box center [421, 82] width 322 height 19
paste input "**********"
type input "**********"
click at [298, 112] on input "Input Field" at bounding box center [421, 121] width 322 height 19
paste input "**********"
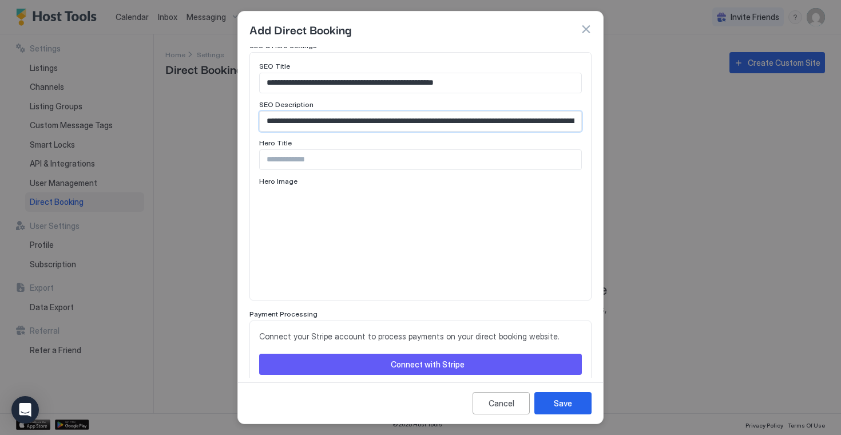
scroll to position [0, 363]
type input "**********"
click at [297, 150] on input "Input Field" at bounding box center [421, 159] width 322 height 19
click at [292, 150] on input "**********" at bounding box center [421, 159] width 322 height 19
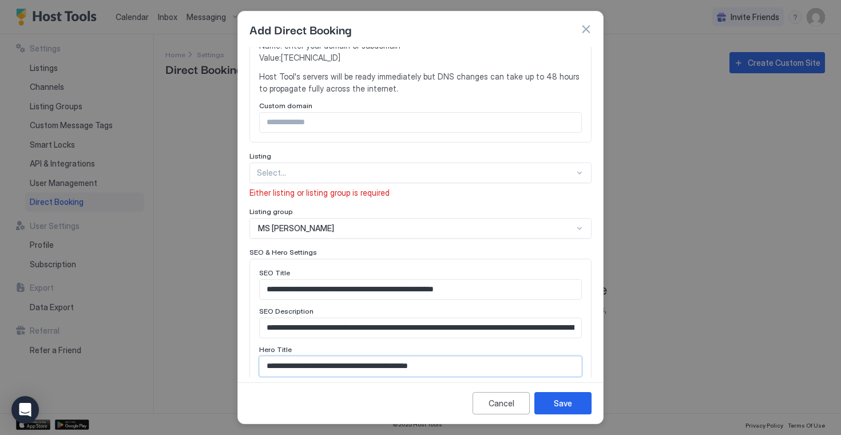
scroll to position [291, 0]
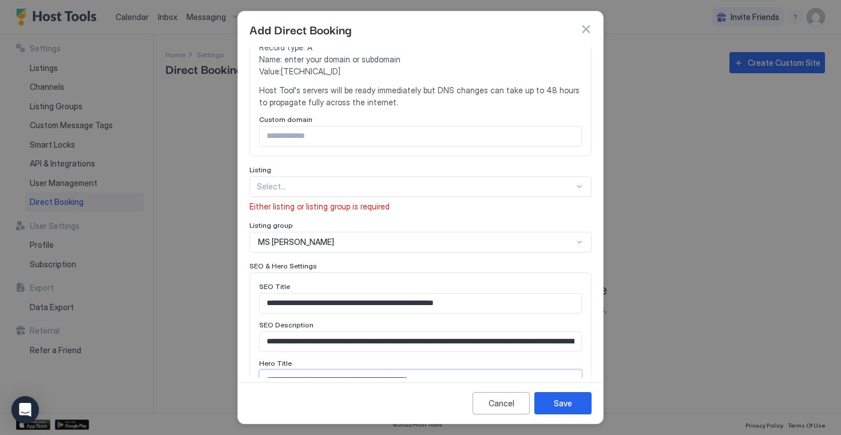
type input "**********"
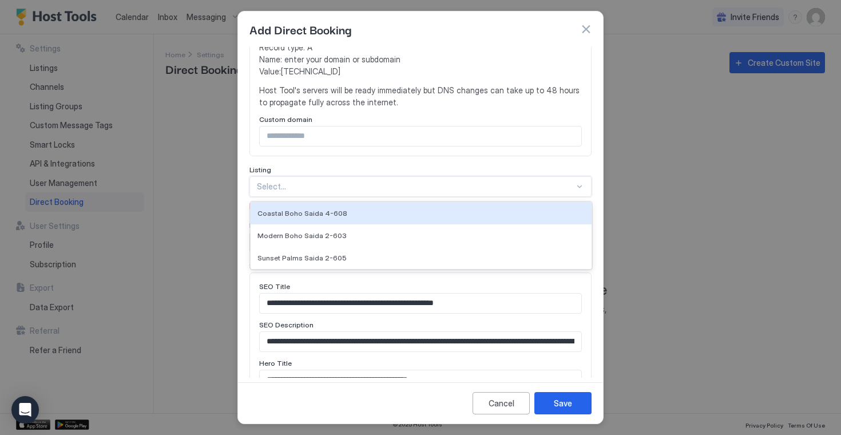
click at [571, 181] on div at bounding box center [416, 186] width 318 height 10
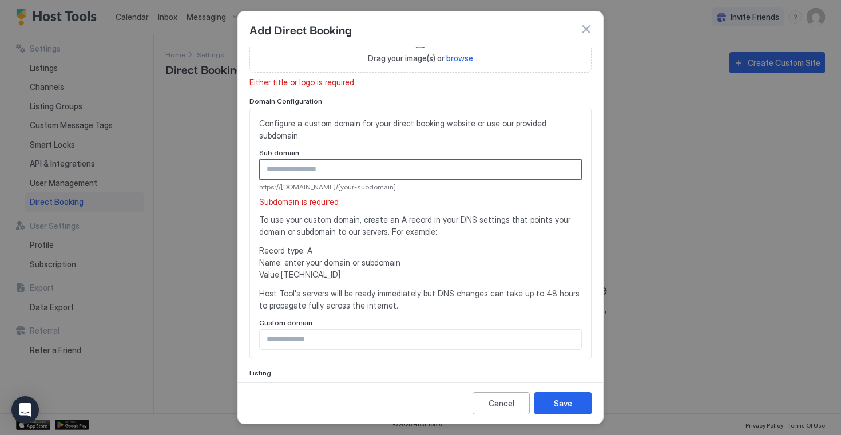
scroll to position [84, 0]
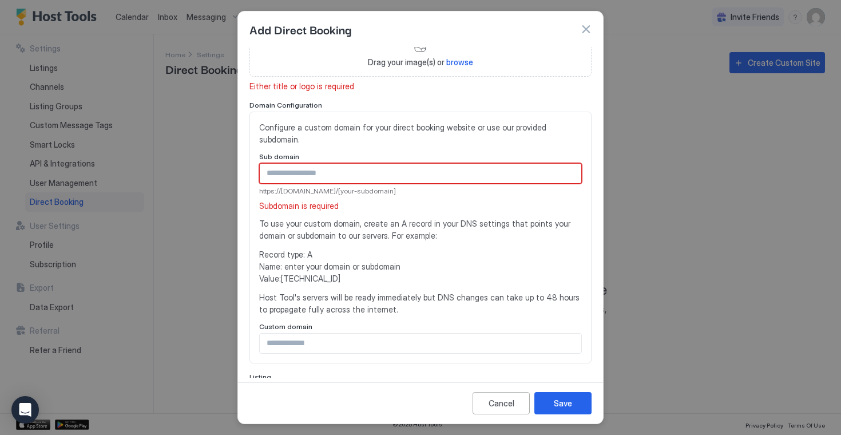
click at [376, 164] on input "Input Field" at bounding box center [421, 173] width 322 height 19
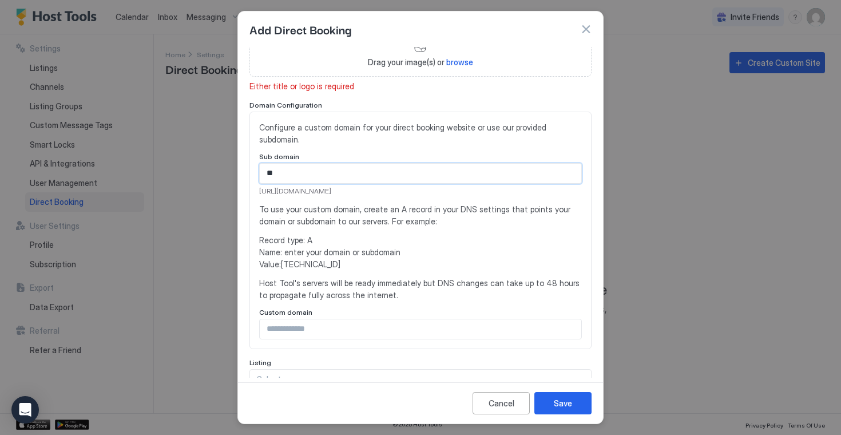
type input "*"
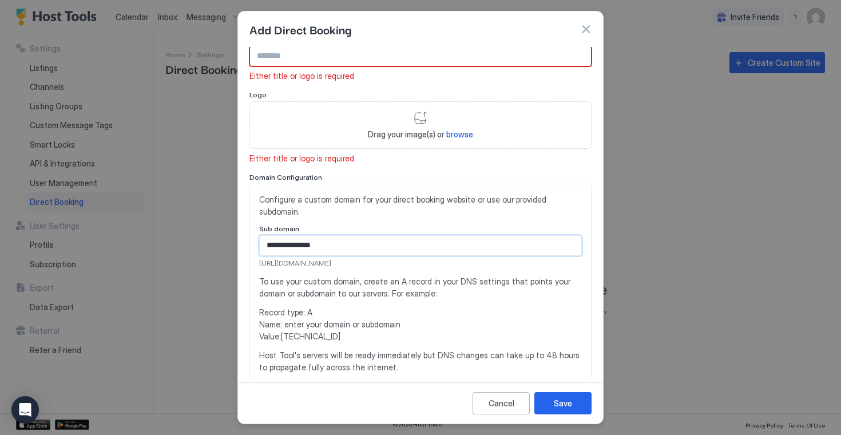
scroll to position [0, 0]
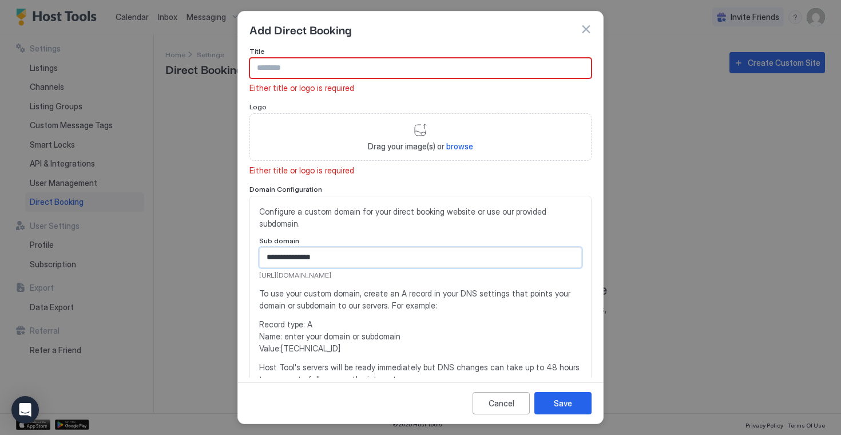
type input "**********"
click at [341, 68] on input "Input Field" at bounding box center [420, 67] width 341 height 19
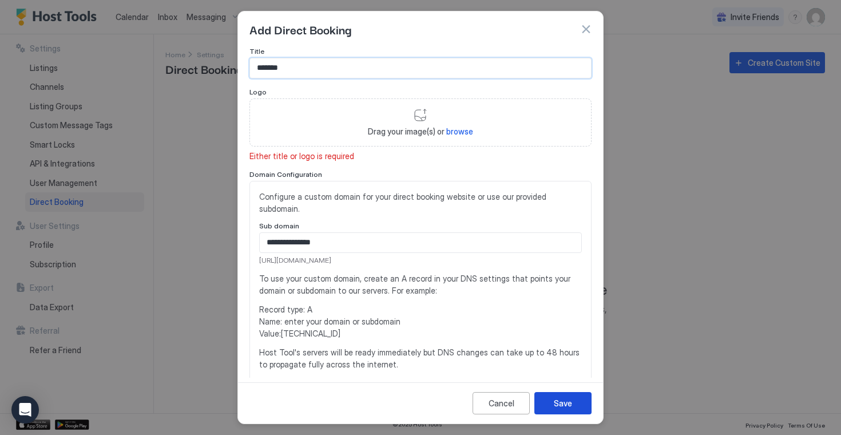
type input "*******"
click at [561, 414] on button "Save" at bounding box center [562, 403] width 57 height 22
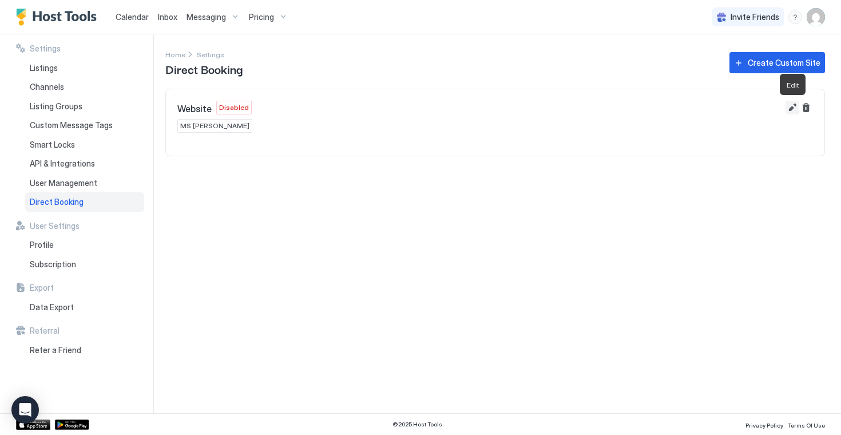
click at [790, 107] on button "Edit" at bounding box center [793, 108] width 14 height 14
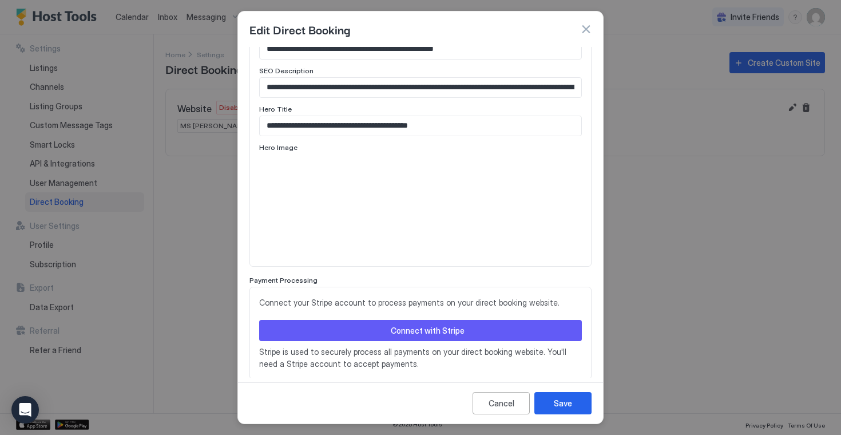
scroll to position [508, 0]
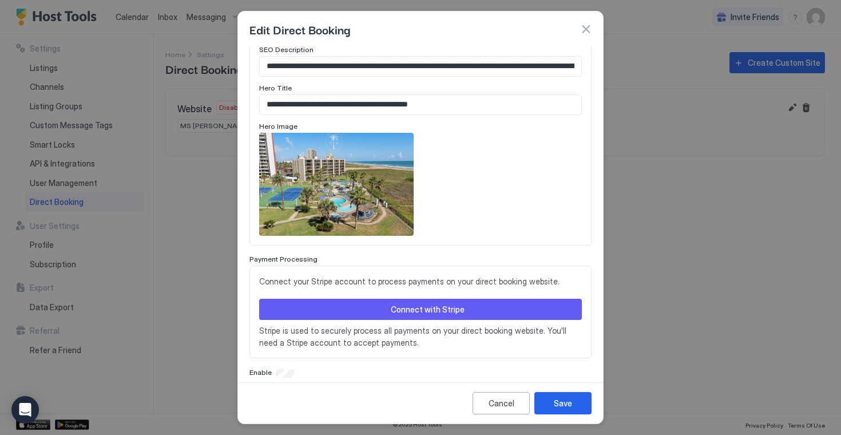
click at [461, 303] on div "Connect with Stripe" at bounding box center [428, 309] width 74 height 12
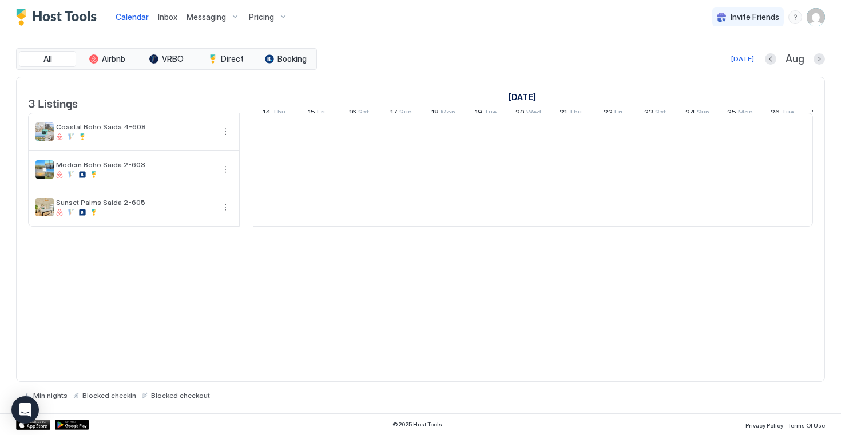
scroll to position [0, 636]
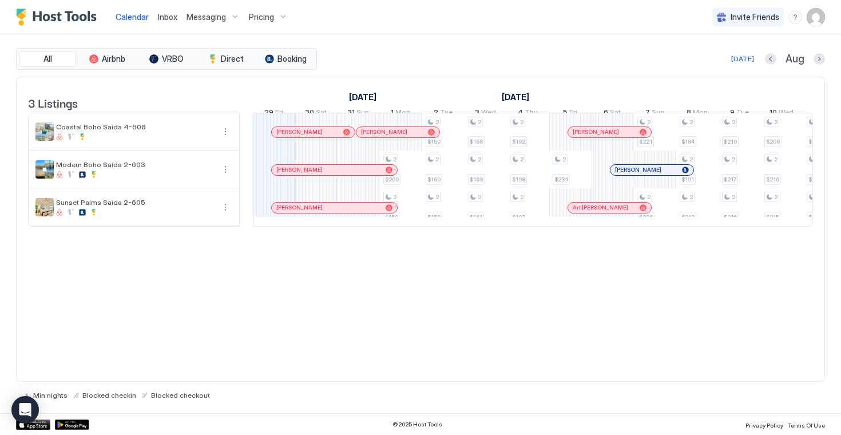
click at [169, 19] on span "Inbox" at bounding box center [167, 17] width 19 height 10
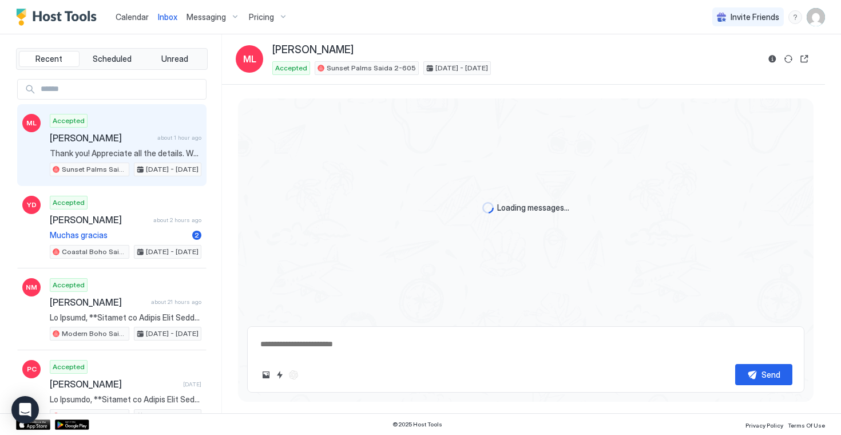
type textarea "*"
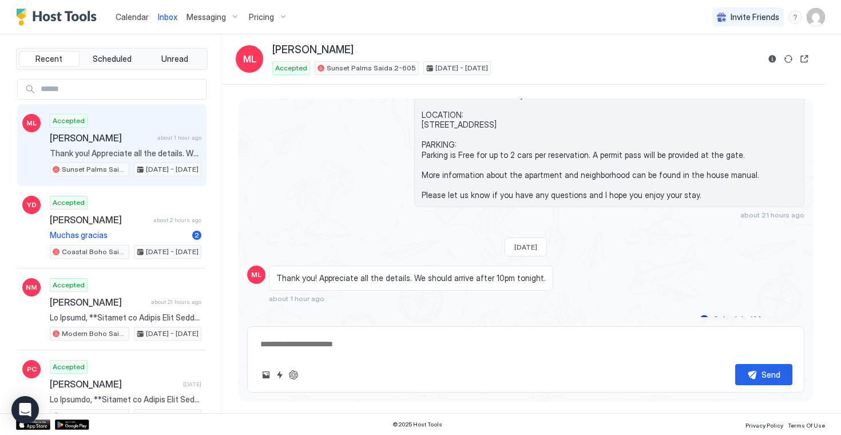
click at [822, 19] on img "User profile" at bounding box center [816, 17] width 18 height 18
click at [715, 68] on span "Settings" at bounding box center [713, 64] width 31 height 10
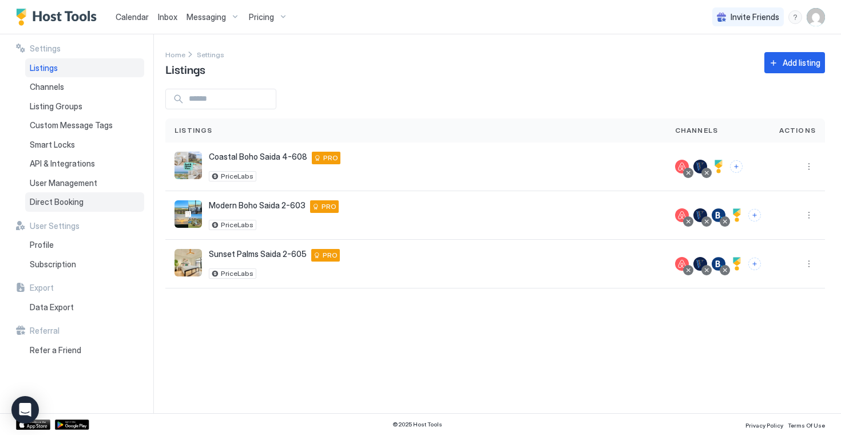
click at [73, 206] on span "Direct Booking" at bounding box center [57, 202] width 54 height 10
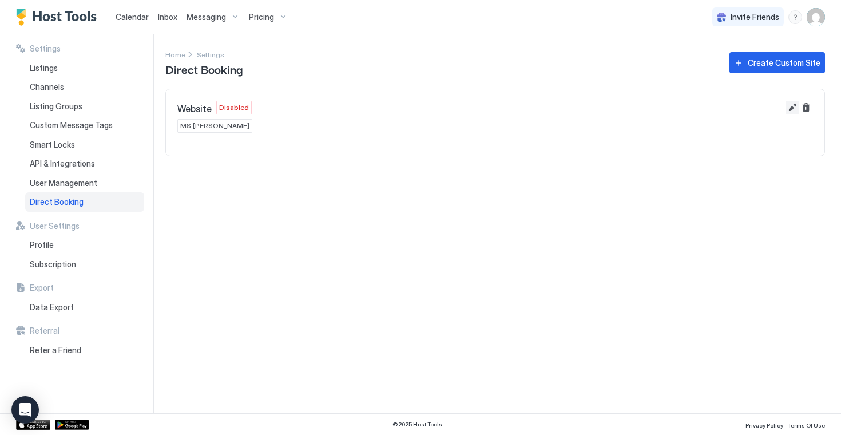
click at [793, 110] on button "Edit" at bounding box center [793, 108] width 14 height 14
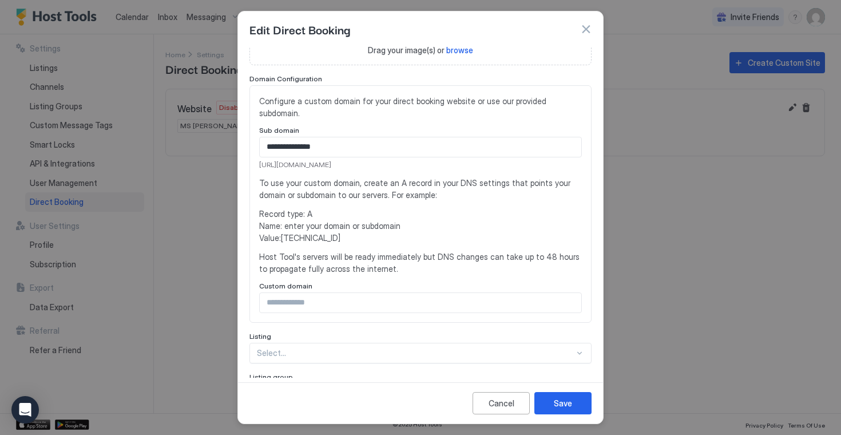
scroll to position [75, 0]
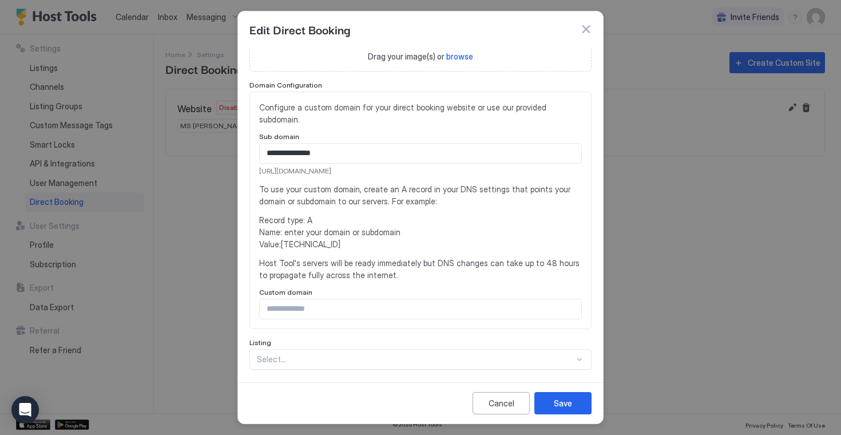
drag, startPoint x: 398, startPoint y: 160, endPoint x: 250, endPoint y: 163, distance: 147.7
click at [250, 163] on div "**********" at bounding box center [421, 210] width 342 height 237
copy span "https://direct.hosttools.com/moderncondosspi"
click at [491, 401] on div "Cancel" at bounding box center [502, 403] width 26 height 12
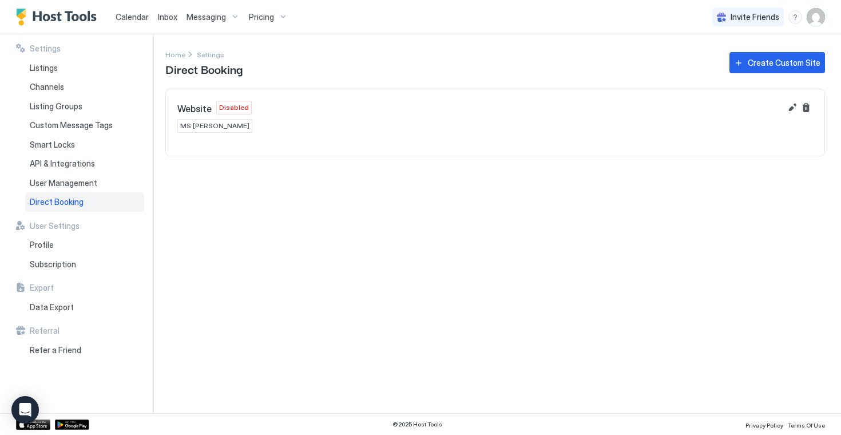
click at [788, 114] on div "Website Disabled MS Condos" at bounding box center [495, 116] width 659 height 55
click at [789, 110] on button "Edit" at bounding box center [793, 108] width 14 height 14
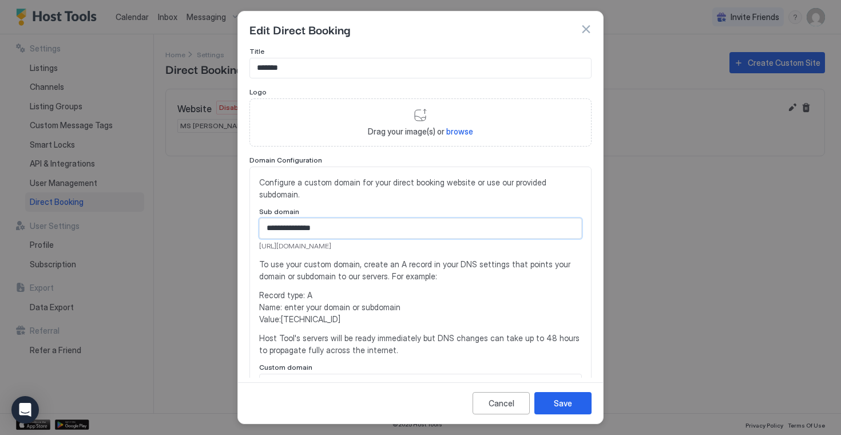
click at [322, 219] on input "**********" at bounding box center [421, 228] width 322 height 19
type input "**********"
click at [567, 410] on button "Save" at bounding box center [562, 403] width 57 height 22
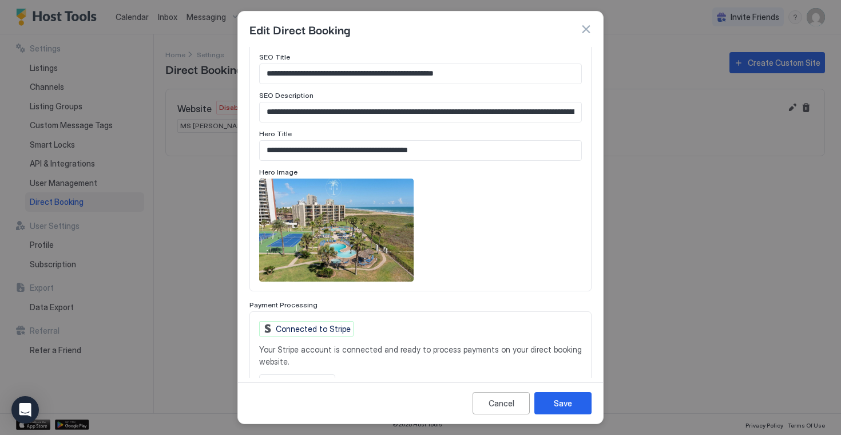
scroll to position [510, 0]
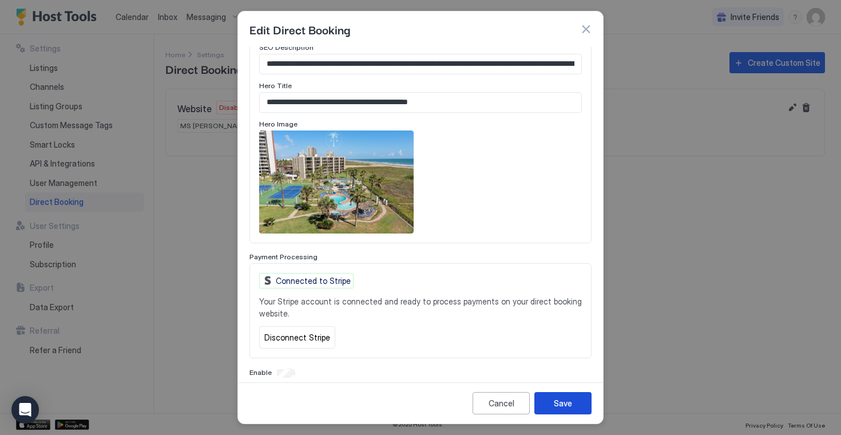
click at [567, 403] on div "Save" at bounding box center [563, 403] width 18 height 12
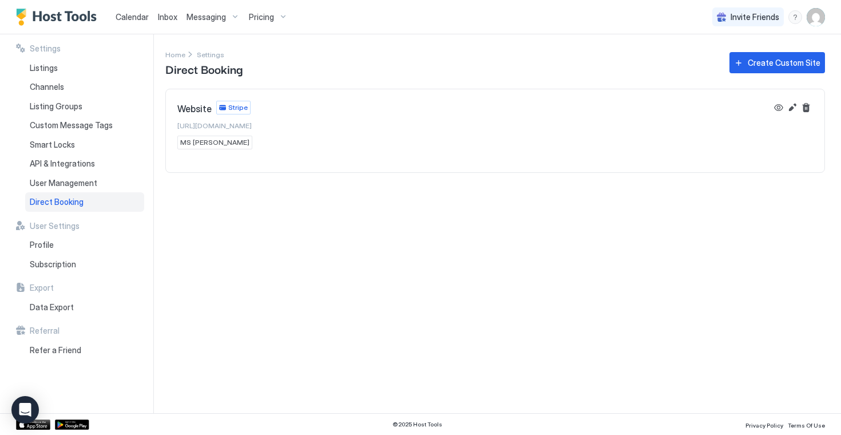
click at [252, 125] on span "[URL][DOMAIN_NAME]" at bounding box center [214, 125] width 74 height 9
